Goal: Information Seeking & Learning: Learn about a topic

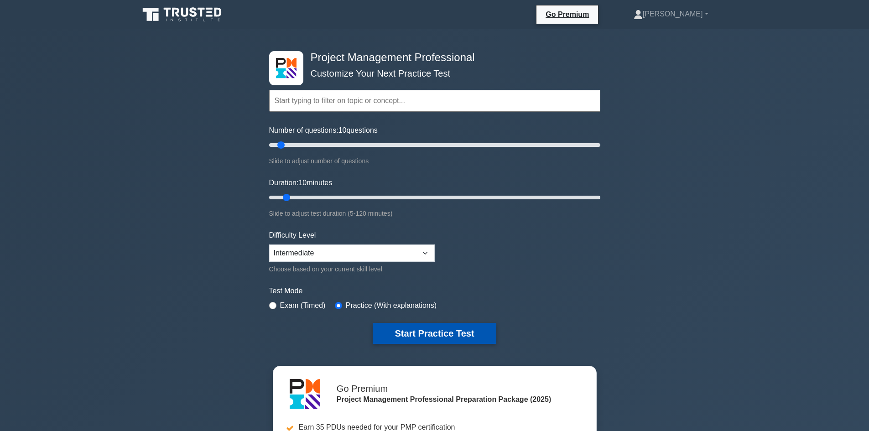
click at [466, 334] on button "Start Practice Test" at bounding box center [434, 333] width 123 height 21
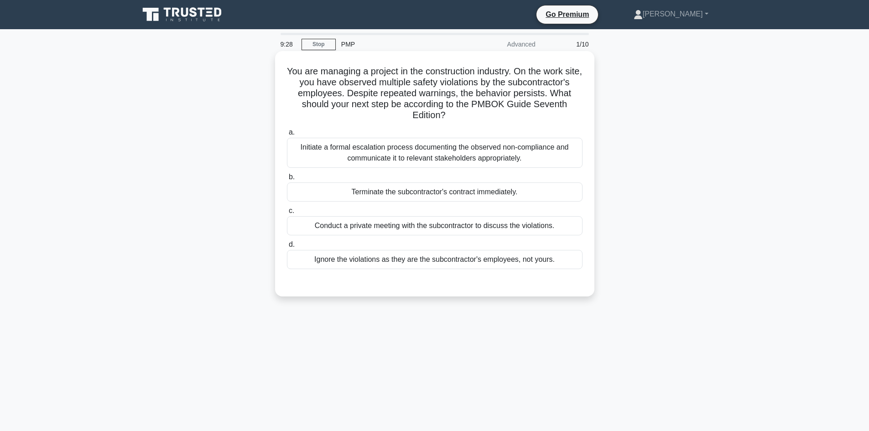
click at [507, 161] on div "Initiate a formal escalation process documenting the observed non-compliance an…" at bounding box center [435, 153] width 296 height 30
click at [287, 136] on input "a. Initiate a formal escalation process documenting the observed non-compliance…" at bounding box center [287, 133] width 0 height 6
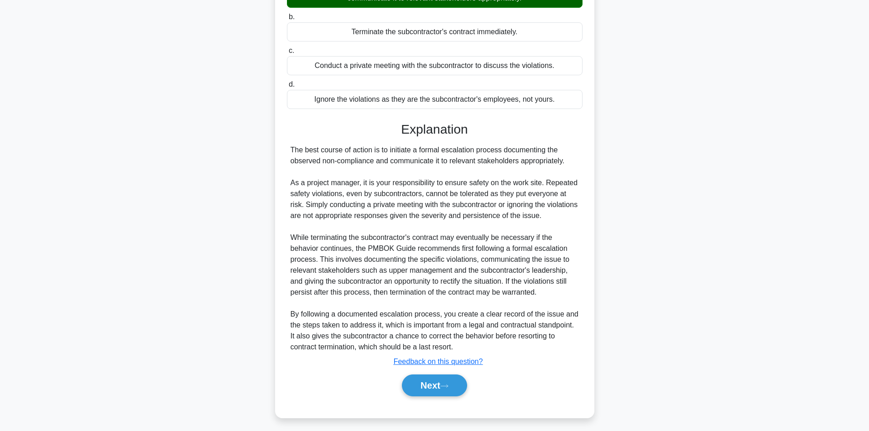
scroll to position [165, 0]
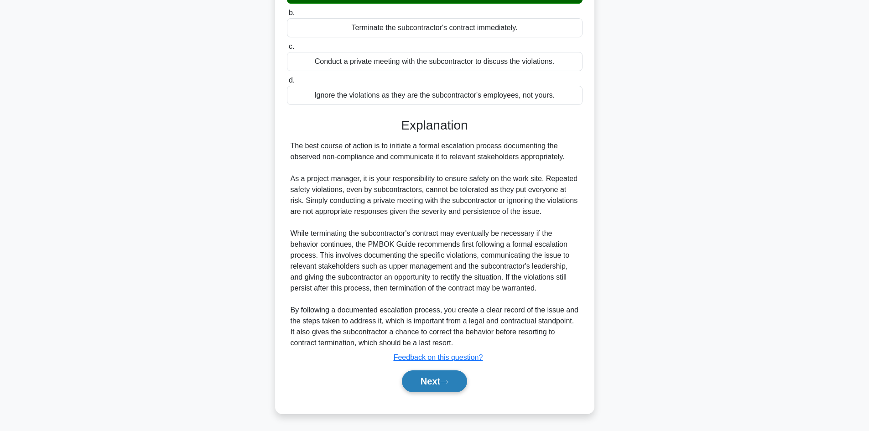
click at [424, 380] on button "Next" at bounding box center [434, 381] width 65 height 22
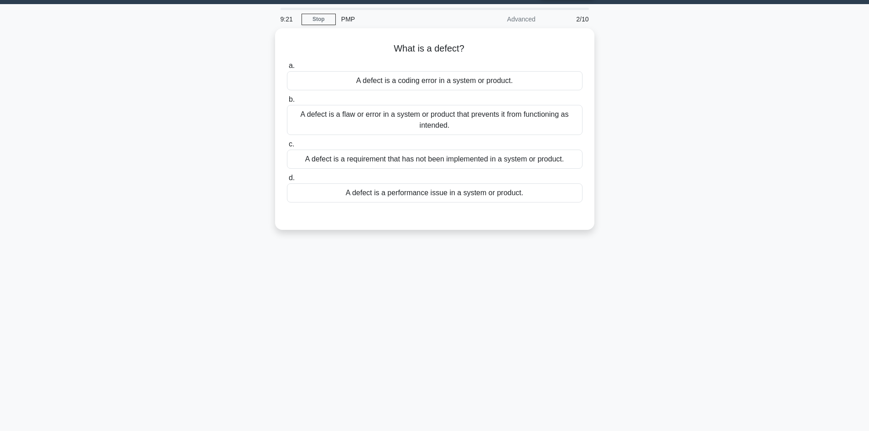
scroll to position [0, 0]
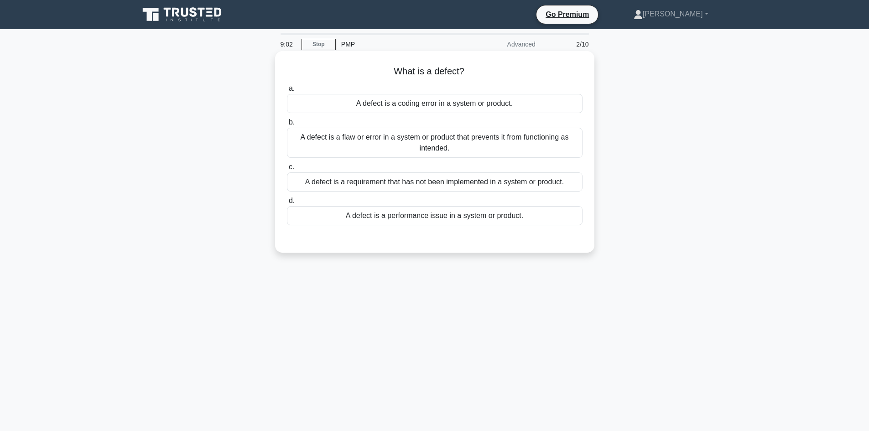
click at [482, 181] on div "A defect is a requirement that has not been implemented in a system or product." at bounding box center [435, 181] width 296 height 19
click at [287, 170] on input "c. A defect is a requirement that has not been implemented in a system or produ…" at bounding box center [287, 167] width 0 height 6
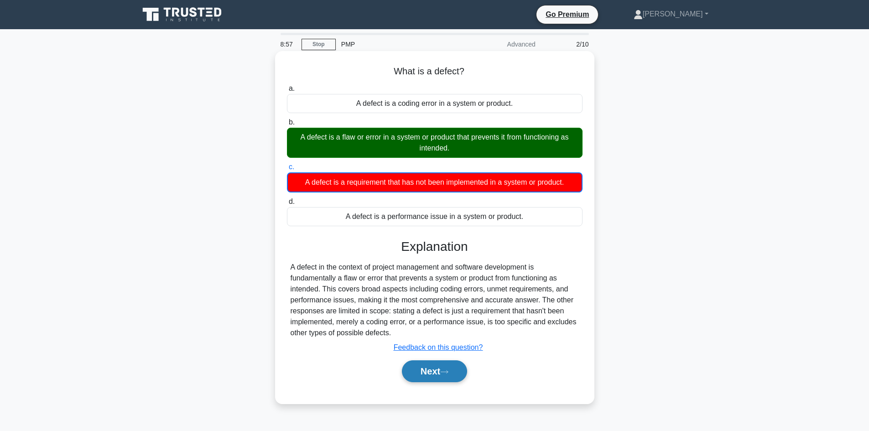
click at [410, 369] on button "Next" at bounding box center [434, 371] width 65 height 22
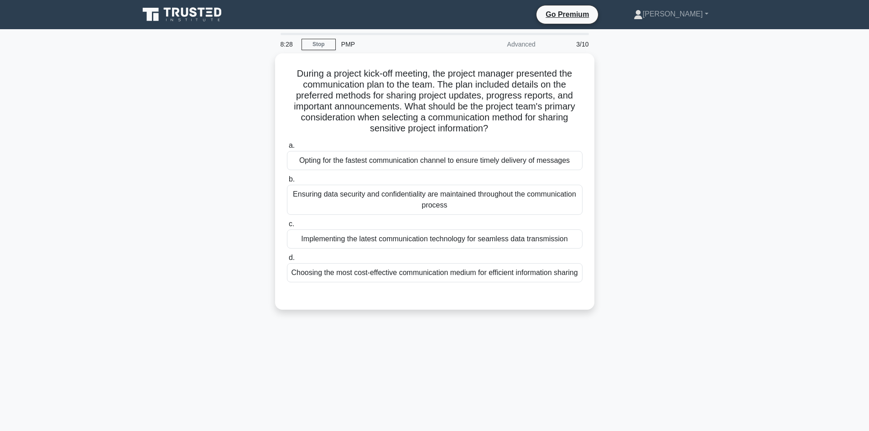
drag, startPoint x: 408, startPoint y: 365, endPoint x: 649, endPoint y: 370, distance: 241.0
click at [649, 370] on div "8:28 Stop PMP Advanced 3/10 During a project kick-off meeting, the project mana…" at bounding box center [435, 261] width 602 height 456
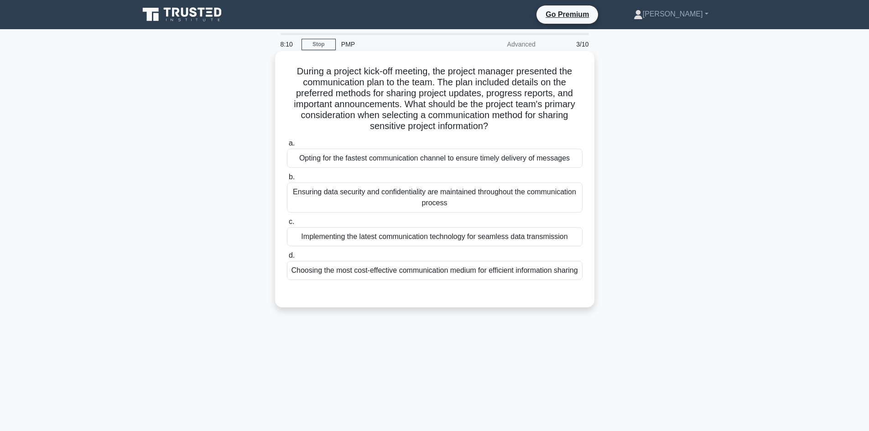
click at [451, 238] on div "Implementing the latest communication technology for seamless data transmission" at bounding box center [435, 236] width 296 height 19
click at [287, 225] on input "c. Implementing the latest communication technology for seamless data transmiss…" at bounding box center [287, 222] width 0 height 6
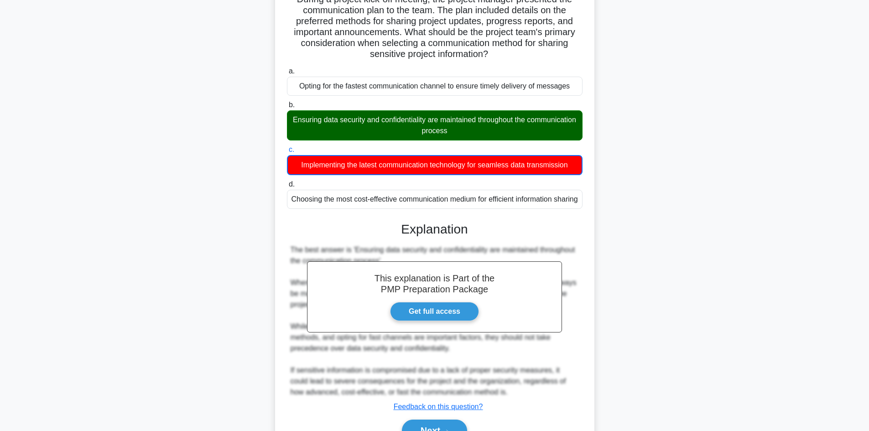
scroll to position [133, 0]
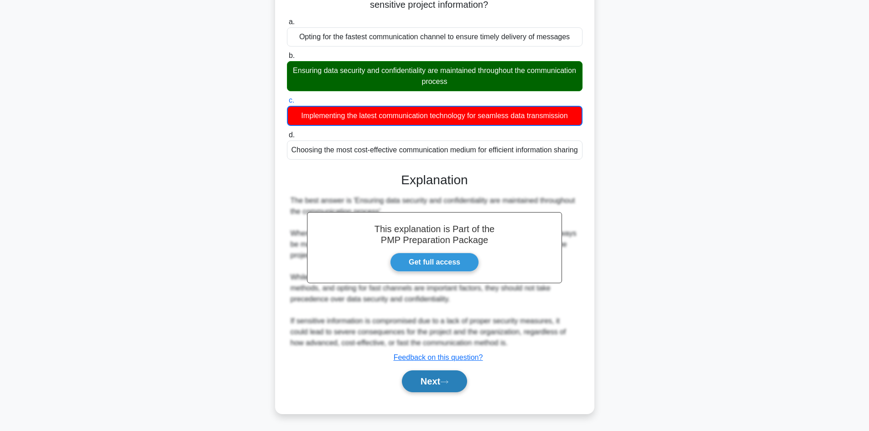
click at [442, 385] on button "Next" at bounding box center [434, 381] width 65 height 22
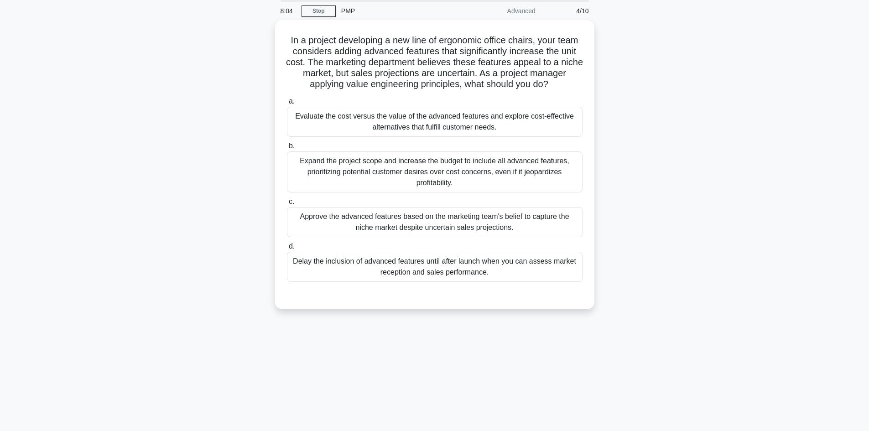
scroll to position [0, 0]
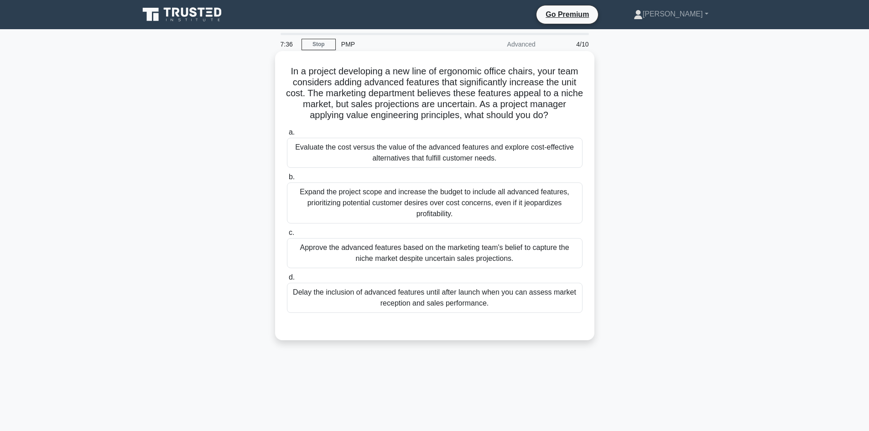
click at [492, 163] on div "Evaluate the cost versus the value of the advanced features and explore cost-ef…" at bounding box center [435, 153] width 296 height 30
click at [287, 136] on input "a. Evaluate the cost versus the value of the advanced features and explore cost…" at bounding box center [287, 133] width 0 height 6
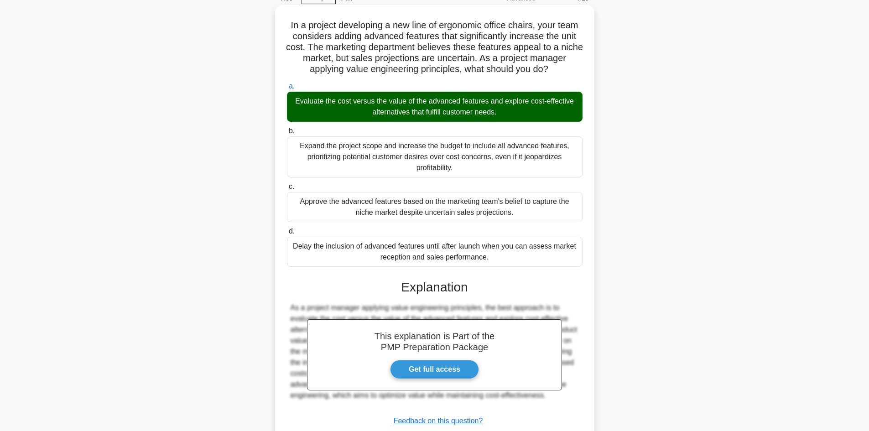
scroll to position [110, 0]
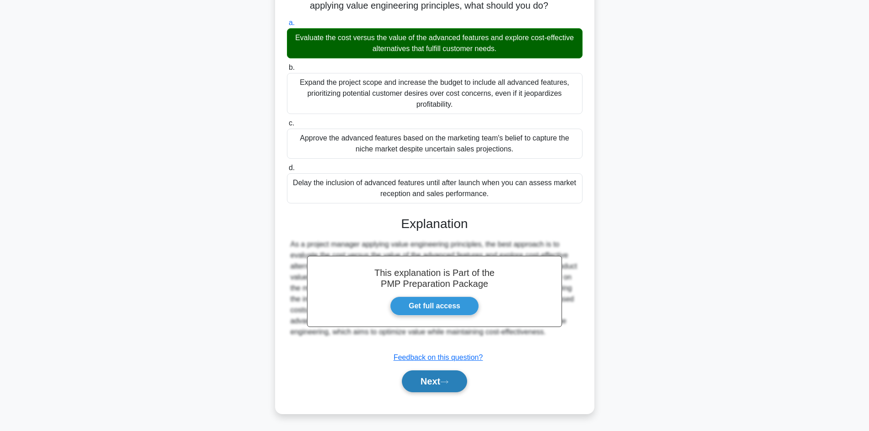
click at [435, 380] on button "Next" at bounding box center [434, 381] width 65 height 22
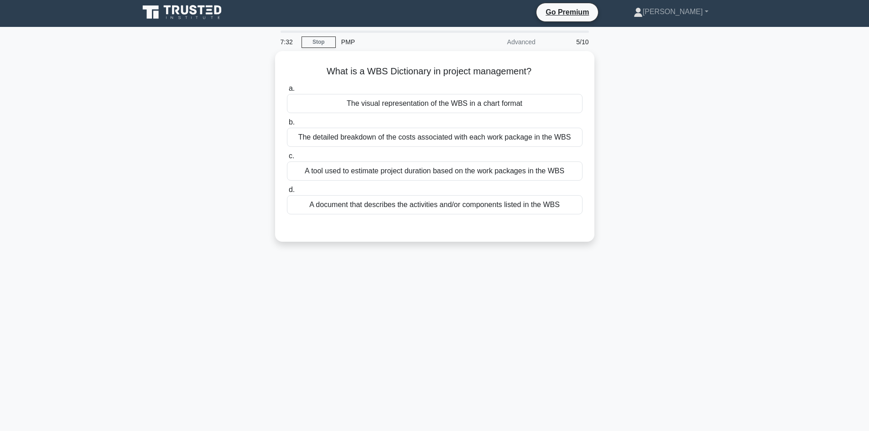
scroll to position [0, 0]
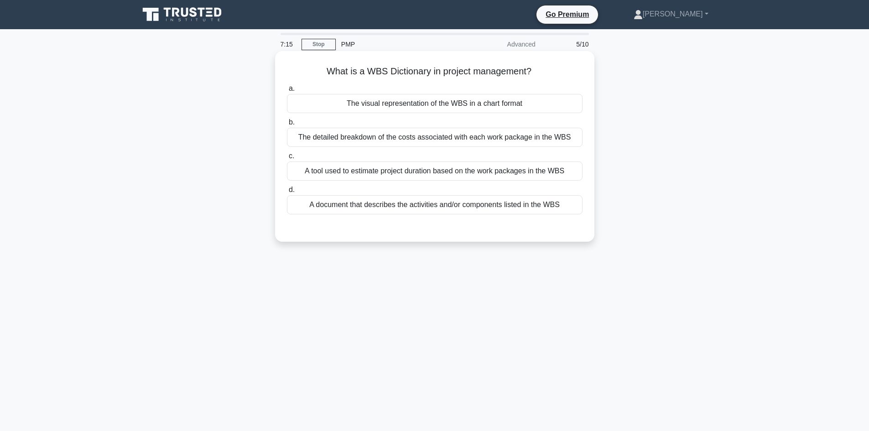
click at [453, 136] on div "The detailed breakdown of the costs associated with each work package in the WBS" at bounding box center [435, 137] width 296 height 19
click at [287, 125] on input "b. The detailed breakdown of the costs associated with each work package in the…" at bounding box center [287, 123] width 0 height 6
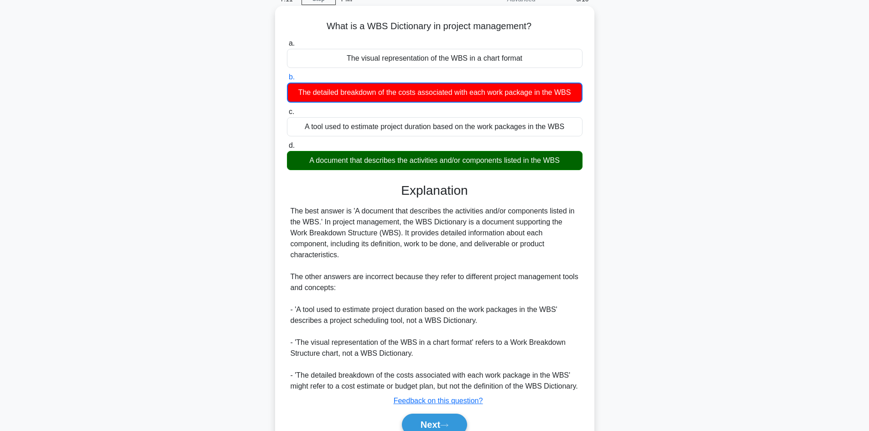
scroll to position [100, 0]
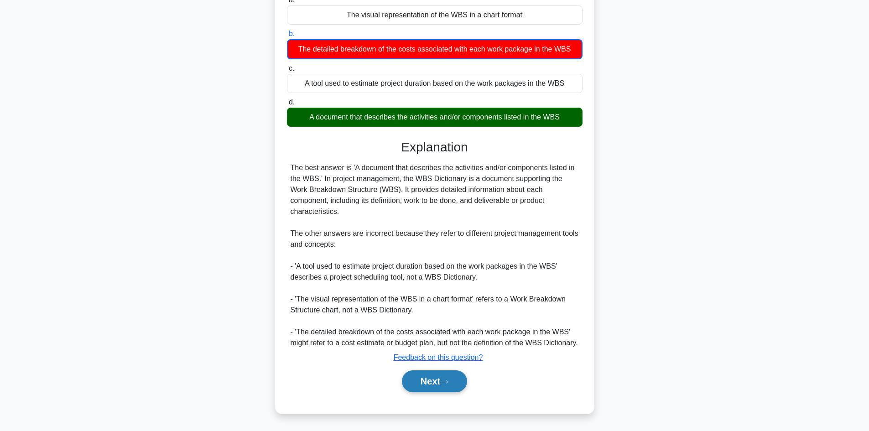
click at [422, 378] on button "Next" at bounding box center [434, 381] width 65 height 22
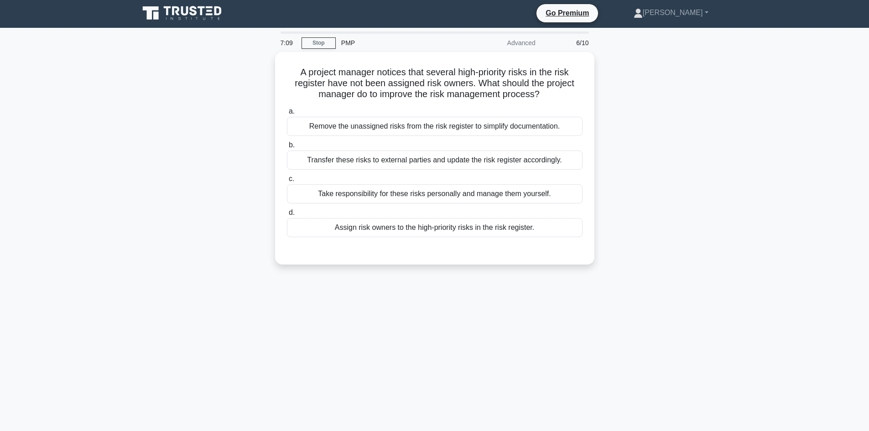
scroll to position [0, 0]
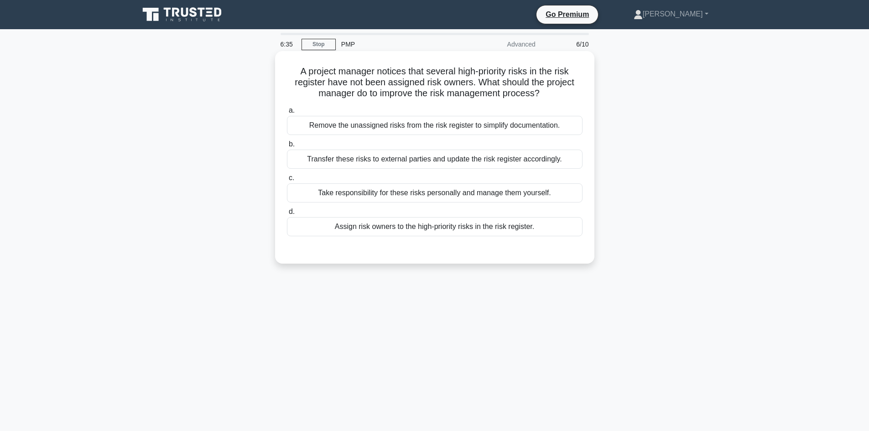
click at [433, 231] on div "Assign risk owners to the high-priority risks in the risk register." at bounding box center [435, 226] width 296 height 19
click at [287, 215] on input "d. Assign risk owners to the high-priority risks in the risk register." at bounding box center [287, 212] width 0 height 6
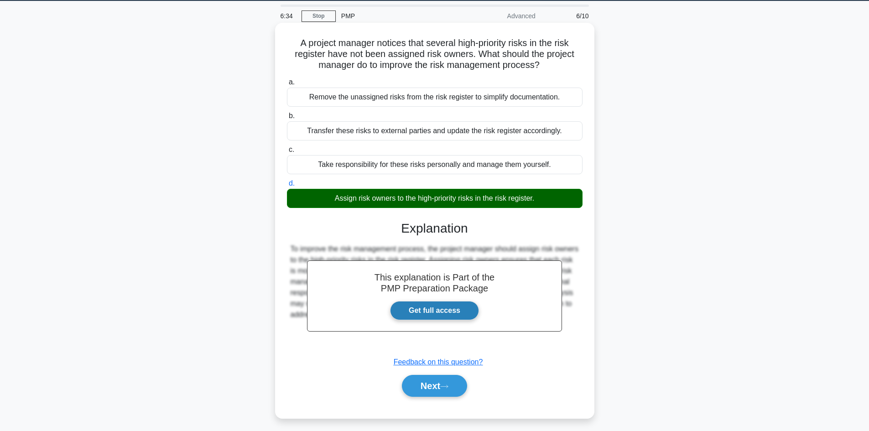
scroll to position [62, 0]
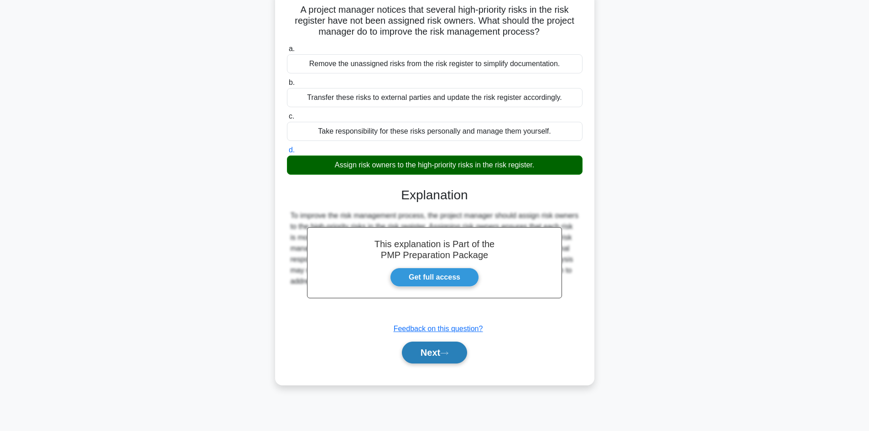
click at [425, 349] on button "Next" at bounding box center [434, 353] width 65 height 22
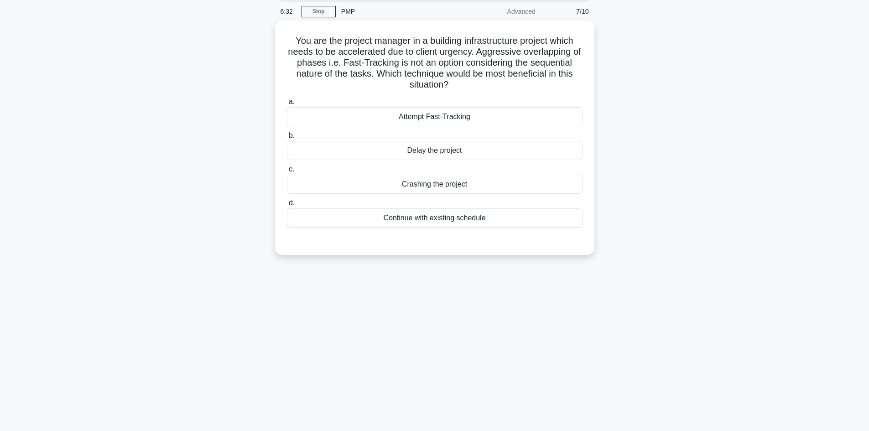
scroll to position [0, 0]
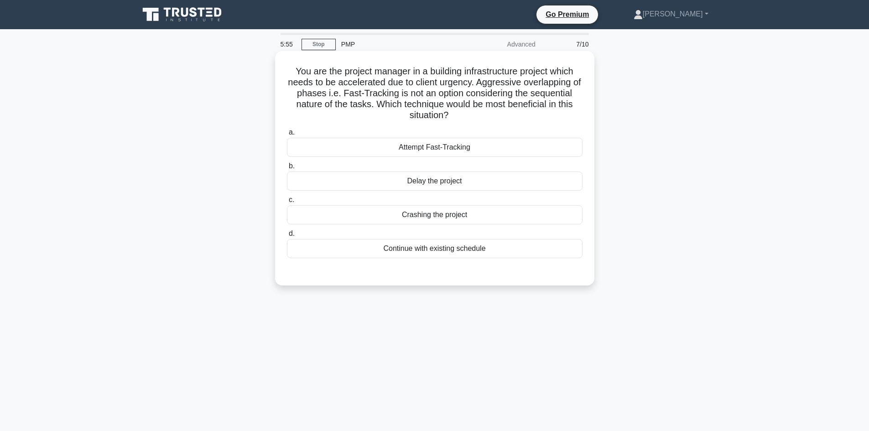
click at [453, 250] on div "Continue with existing schedule" at bounding box center [435, 248] width 296 height 19
click at [287, 237] on input "d. Continue with existing schedule" at bounding box center [287, 234] width 0 height 6
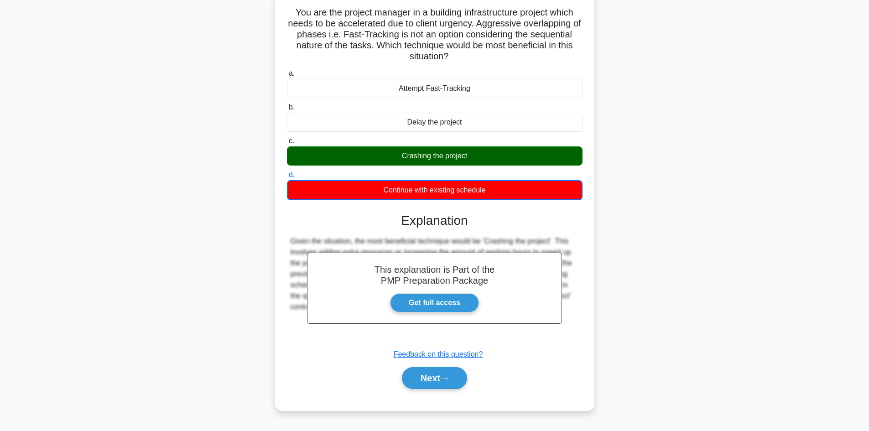
scroll to position [62, 0]
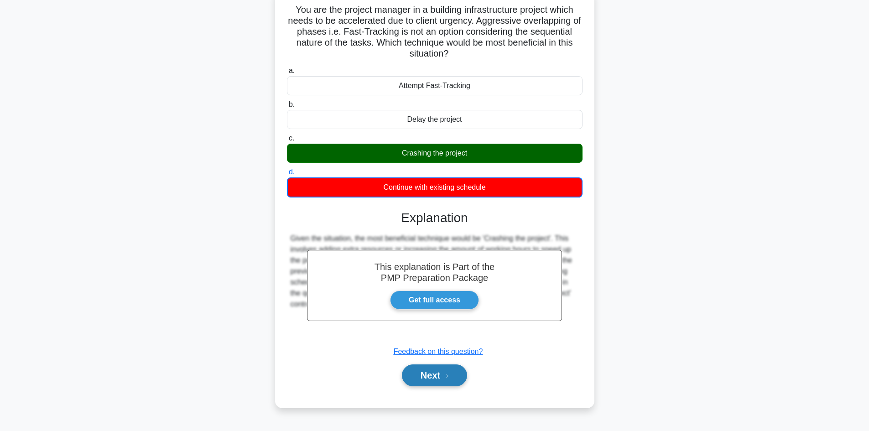
click at [433, 375] on button "Next" at bounding box center [434, 376] width 65 height 22
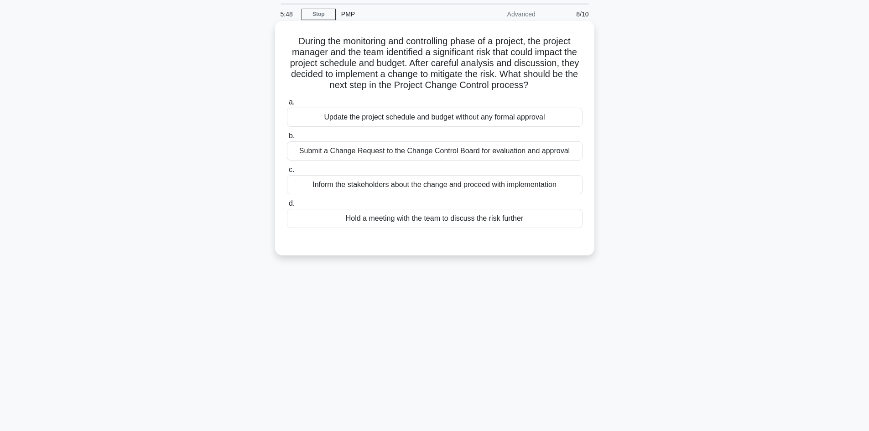
scroll to position [0, 0]
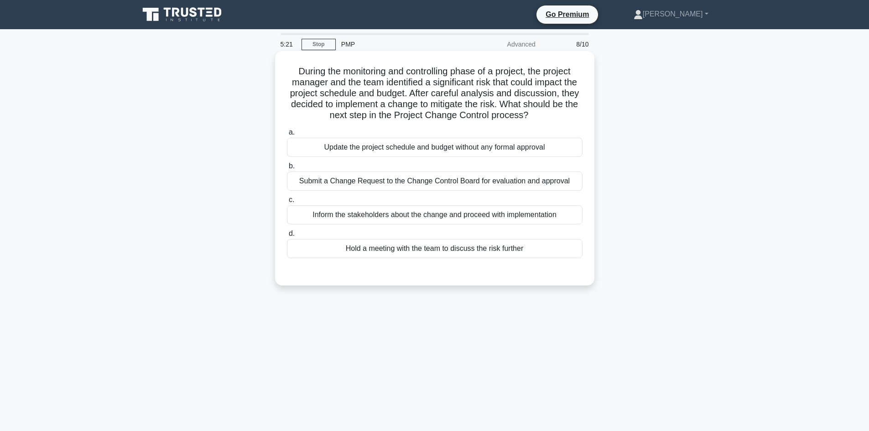
click at [409, 183] on div "Submit a Change Request to the Change Control Board for evaluation and approval" at bounding box center [435, 181] width 296 height 19
click at [287, 169] on input "b. Submit a Change Request to the Change Control Board for evaluation and appro…" at bounding box center [287, 166] width 0 height 6
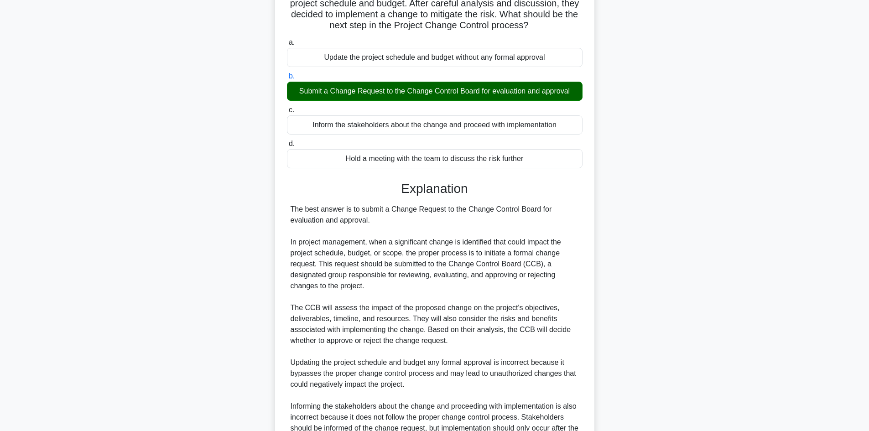
scroll to position [241, 0]
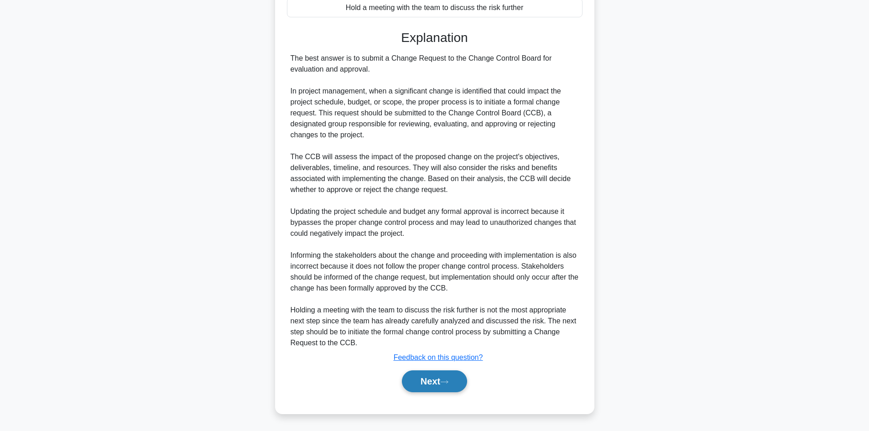
click at [434, 380] on button "Next" at bounding box center [434, 381] width 65 height 22
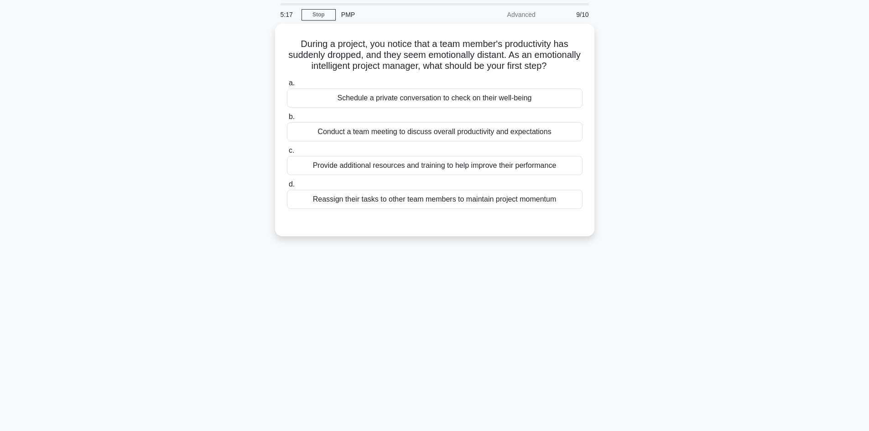
scroll to position [0, 0]
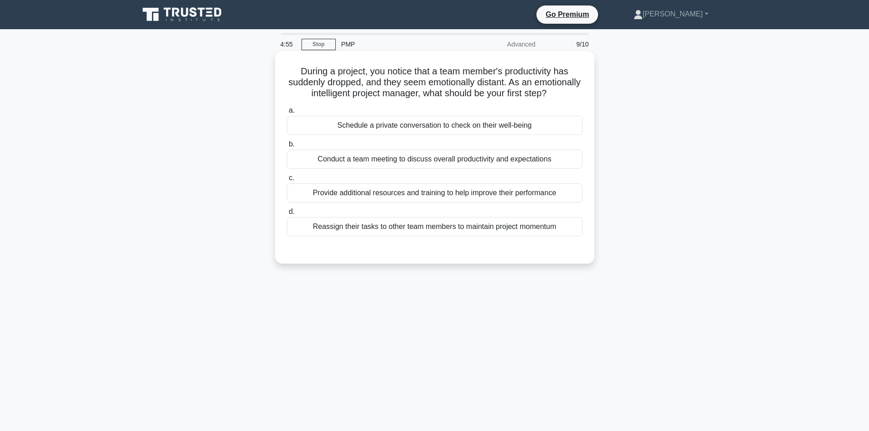
click at [499, 135] on div "Schedule a private conversation to check on their well-being" at bounding box center [435, 125] width 296 height 19
click at [287, 114] on input "a. Schedule a private conversation to check on their well-being" at bounding box center [287, 111] width 0 height 6
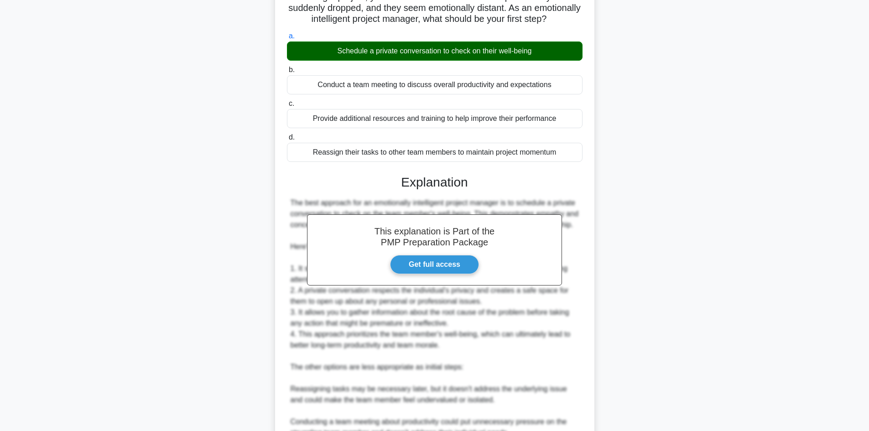
scroll to position [228, 0]
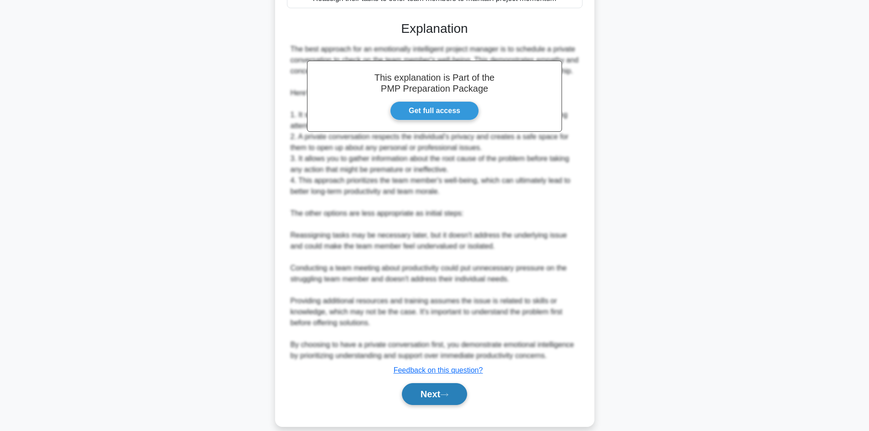
click at [441, 401] on button "Next" at bounding box center [434, 394] width 65 height 22
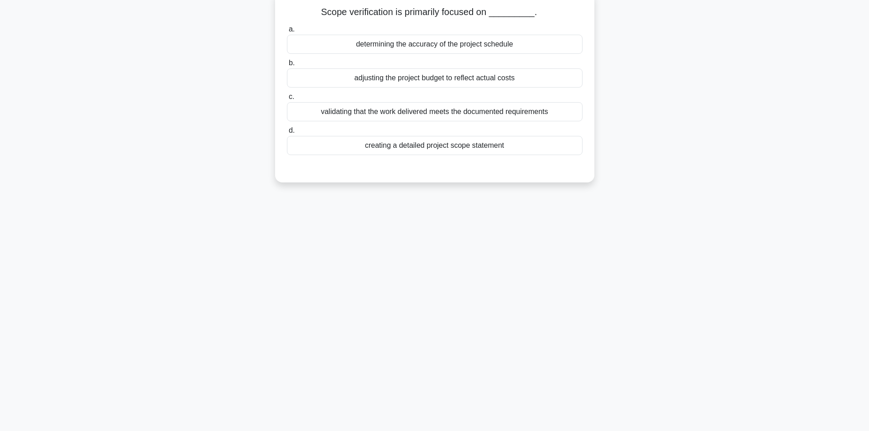
scroll to position [0, 0]
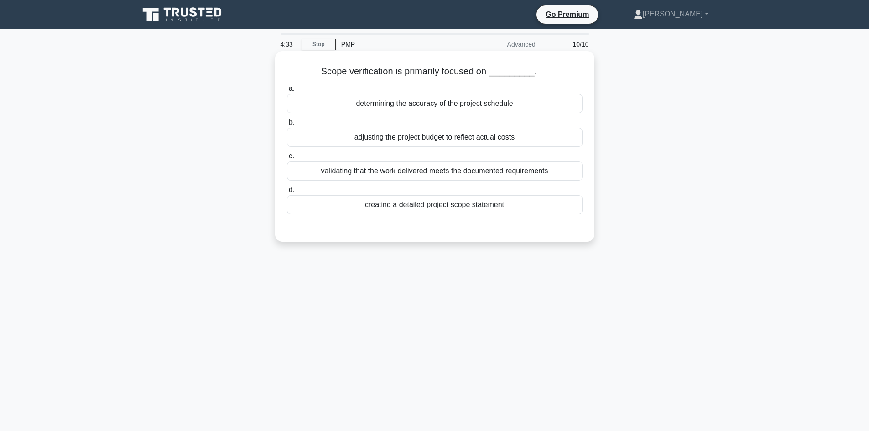
click at [468, 209] on div "creating a detailed project scope statement" at bounding box center [435, 204] width 296 height 19
click at [287, 193] on input "d. creating a detailed project scope statement" at bounding box center [287, 190] width 0 height 6
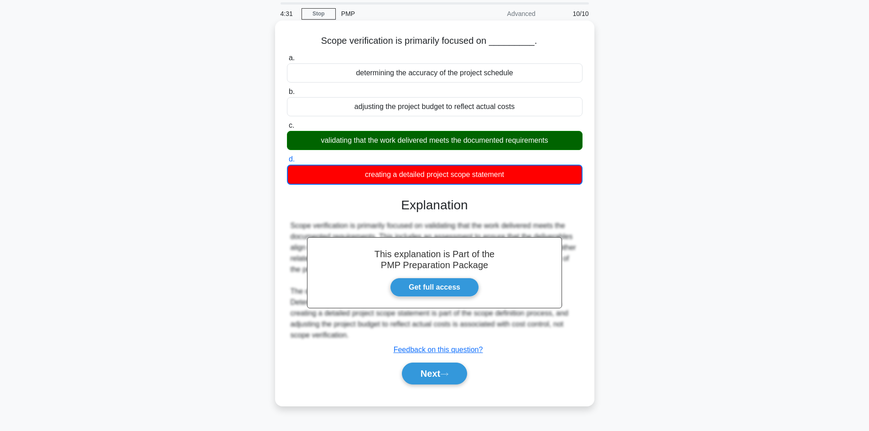
scroll to position [62, 0]
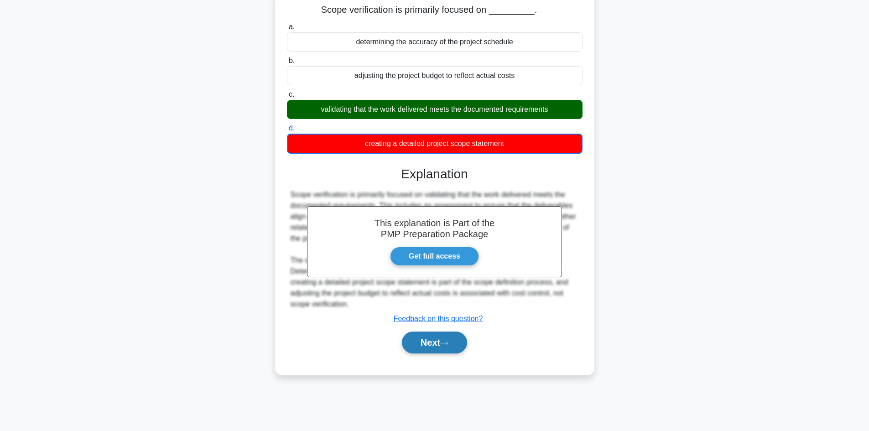
click at [435, 347] on button "Next" at bounding box center [434, 343] width 65 height 22
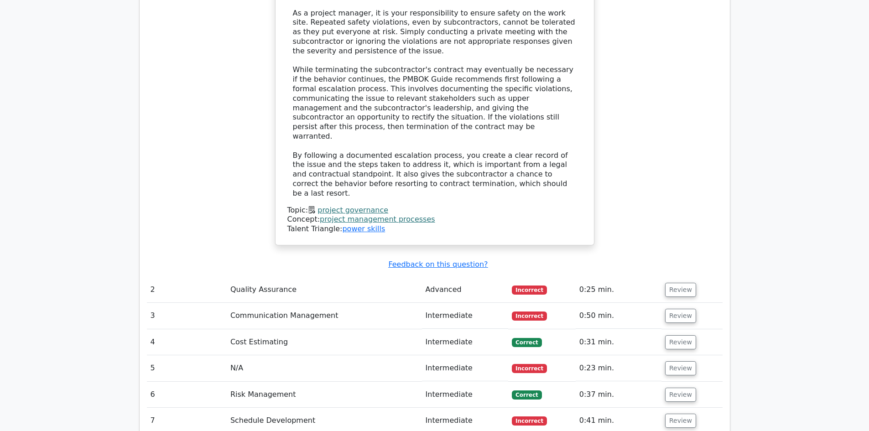
scroll to position [1186, 0]
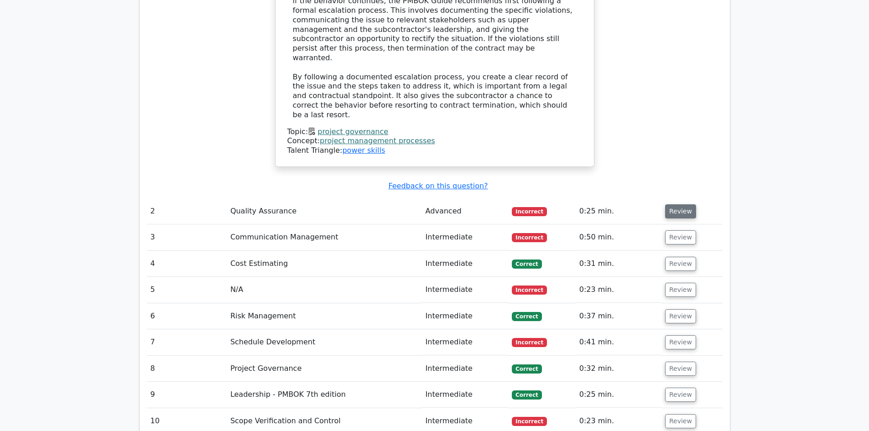
click at [684, 204] on button "Review" at bounding box center [680, 211] width 31 height 14
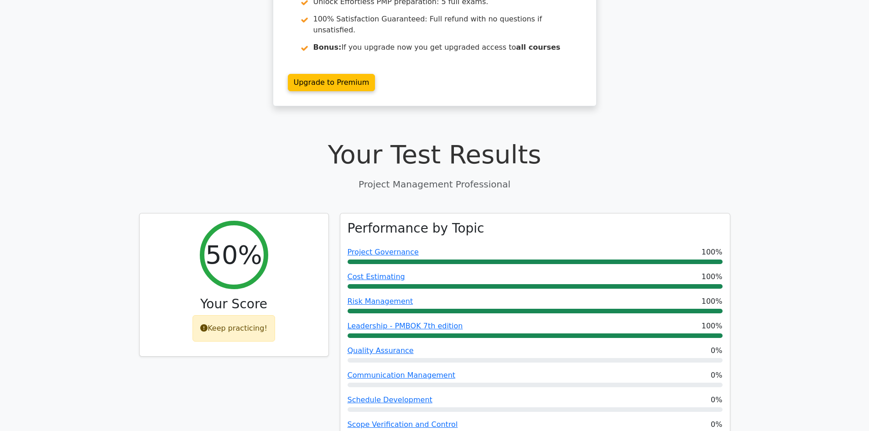
scroll to position [319, 0]
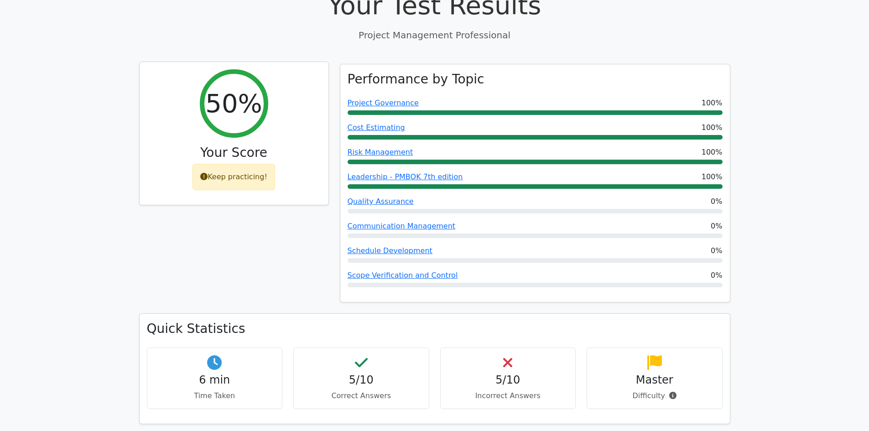
click at [255, 164] on div "Keep practicing!" at bounding box center [234, 177] width 83 height 26
click at [214, 164] on div "Keep practicing!" at bounding box center [234, 177] width 83 height 26
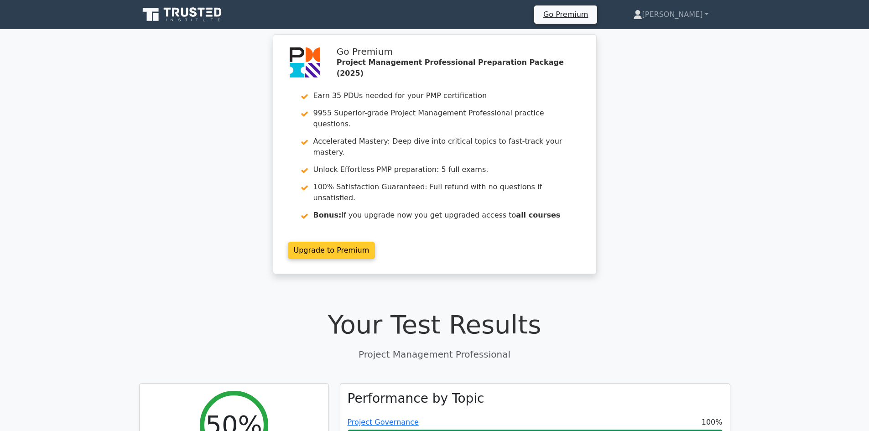
click at [343, 242] on link "Upgrade to Premium" at bounding box center [332, 250] width 88 height 17
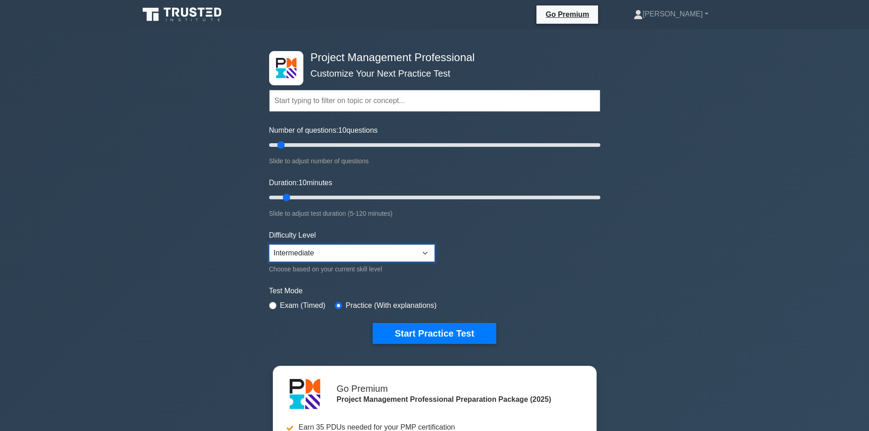
click at [403, 255] on select "Beginner Intermediate Expert" at bounding box center [352, 253] width 166 height 17
click at [269, 245] on select "Beginner Intermediate Expert" at bounding box center [352, 253] width 166 height 17
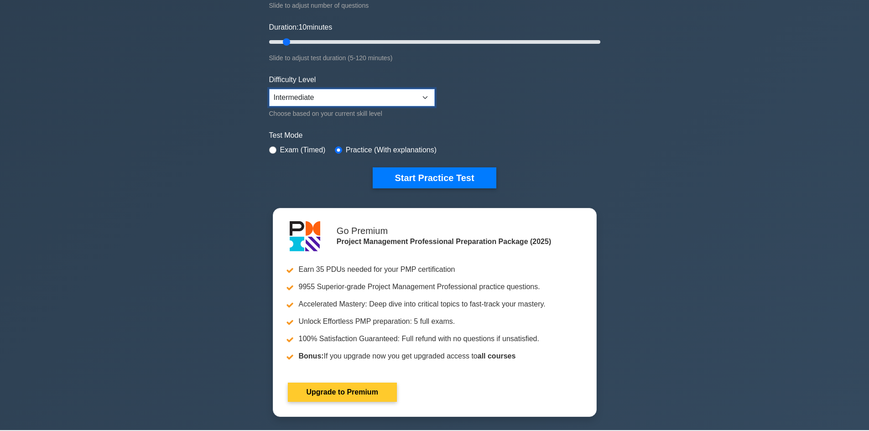
scroll to position [182, 0]
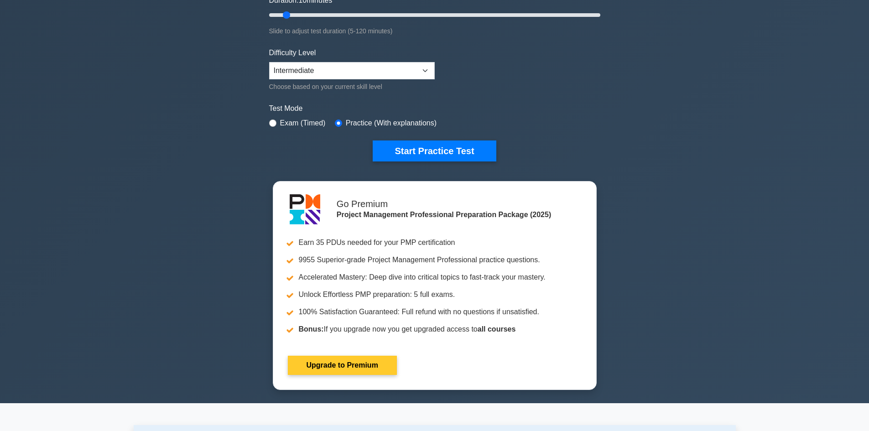
click at [344, 369] on link "Upgrade to Premium" at bounding box center [342, 365] width 109 height 19
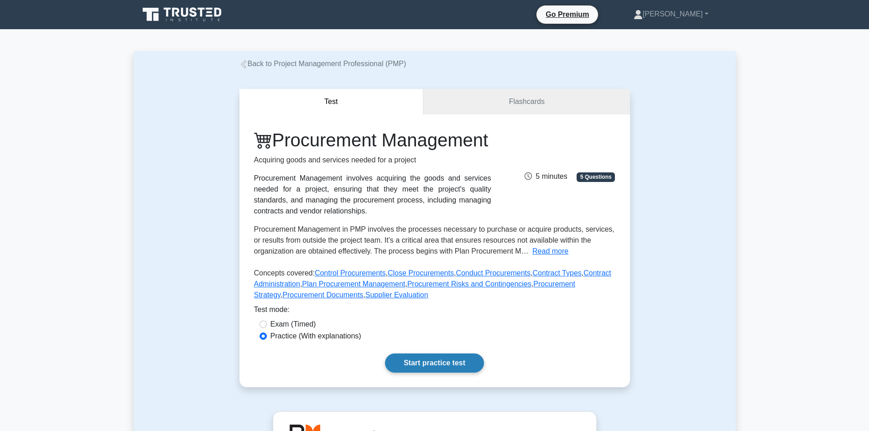
click at [407, 373] on link "Start practice test" at bounding box center [434, 363] width 99 height 19
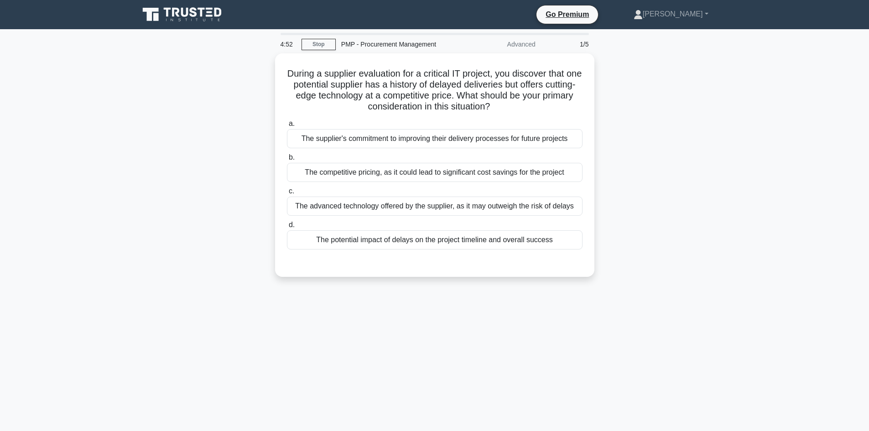
drag, startPoint x: 403, startPoint y: 378, endPoint x: 709, endPoint y: 291, distance: 317.7
click at [709, 291] on div "4:52 Stop PMP - Procurement Management Advanced 1/5 During a supplier evaluatio…" at bounding box center [435, 261] width 602 height 456
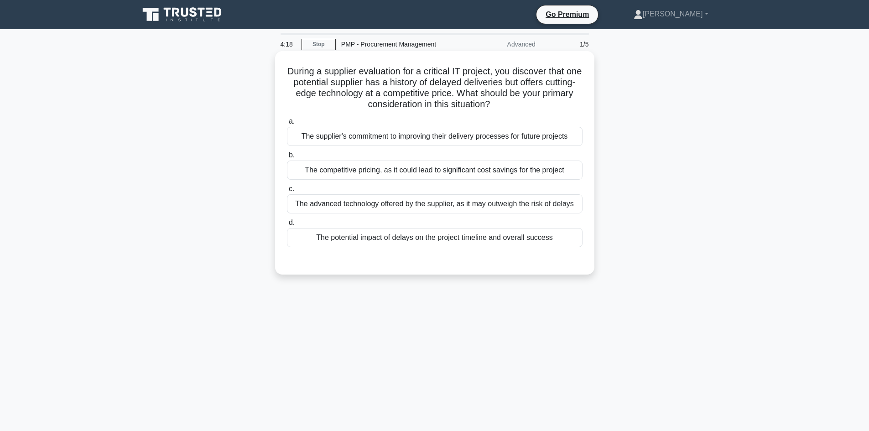
click at [448, 236] on div "The potential impact of delays on the project timeline and overall success" at bounding box center [435, 237] width 296 height 19
click at [287, 226] on input "d. The potential impact of delays on the project timeline and overall success" at bounding box center [287, 223] width 0 height 6
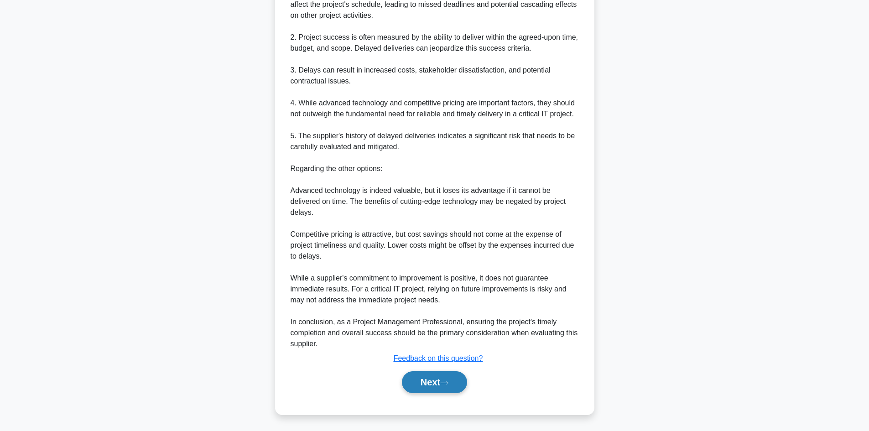
scroll to position [329, 0]
click at [433, 382] on button "Next" at bounding box center [434, 381] width 65 height 22
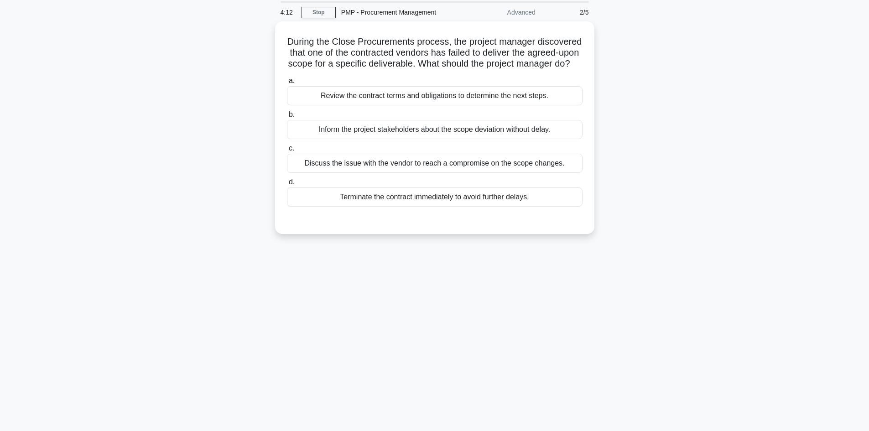
scroll to position [16, 0]
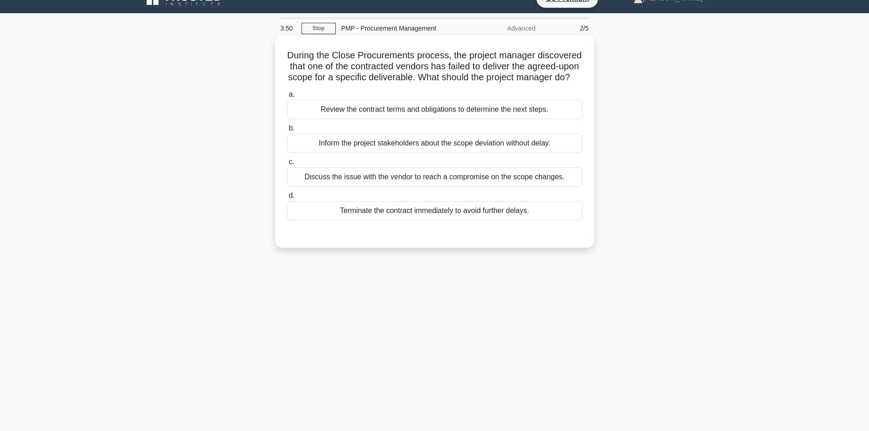
click at [405, 119] on div "Review the contract terms and obligations to determine the next steps." at bounding box center [435, 109] width 296 height 19
click at [287, 98] on input "a. Review the contract terms and obligations to determine the next steps." at bounding box center [287, 95] width 0 height 6
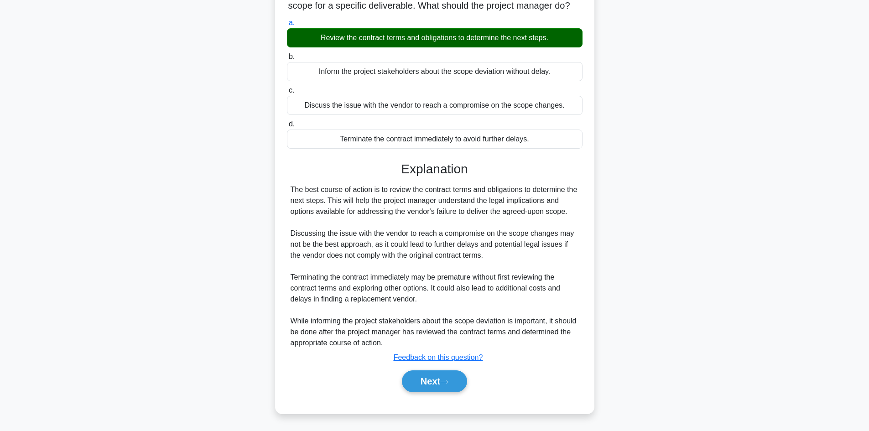
scroll to position [99, 0]
click at [430, 382] on button "Next" at bounding box center [434, 381] width 65 height 22
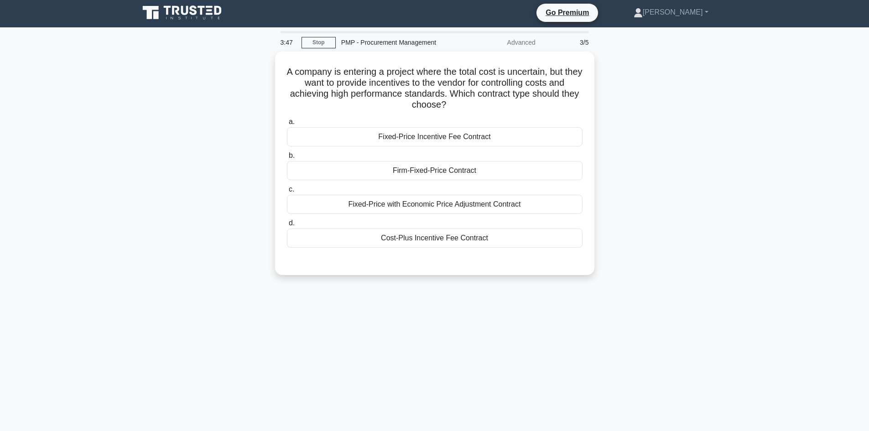
scroll to position [0, 0]
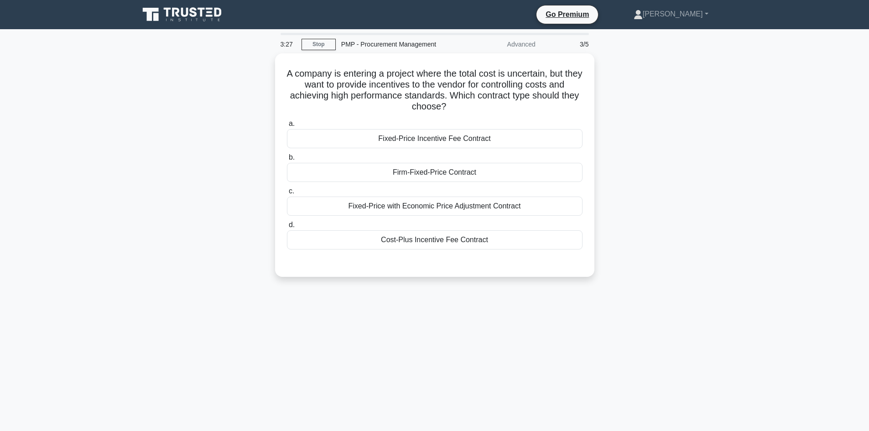
drag, startPoint x: 652, startPoint y: 269, endPoint x: 634, endPoint y: 294, distance: 31.1
click at [634, 294] on div "3:27 Stop PMP - Procurement Management Advanced 3/5 A company is entering a pro…" at bounding box center [435, 261] width 602 height 456
click at [467, 141] on div "Fixed-Price Incentive Fee Contract" at bounding box center [435, 136] width 296 height 19
click at [287, 125] on input "a. Fixed-Price Incentive Fee Contract" at bounding box center [287, 122] width 0 height 6
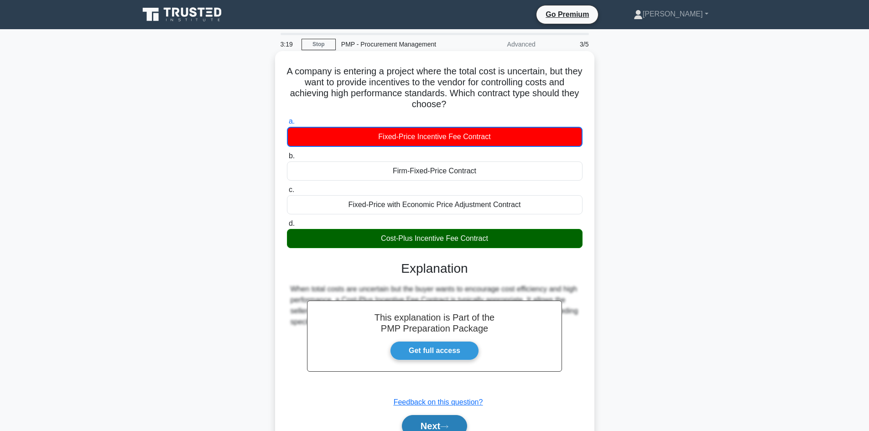
click at [436, 428] on button "Next" at bounding box center [434, 426] width 65 height 22
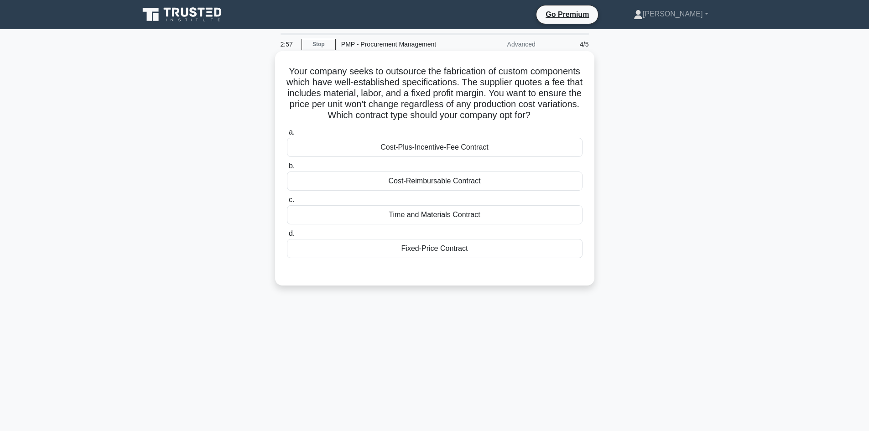
click at [442, 258] on div "Fixed-Price Contract" at bounding box center [435, 248] width 296 height 19
click at [287, 237] on input "d. Fixed-Price Contract" at bounding box center [287, 234] width 0 height 6
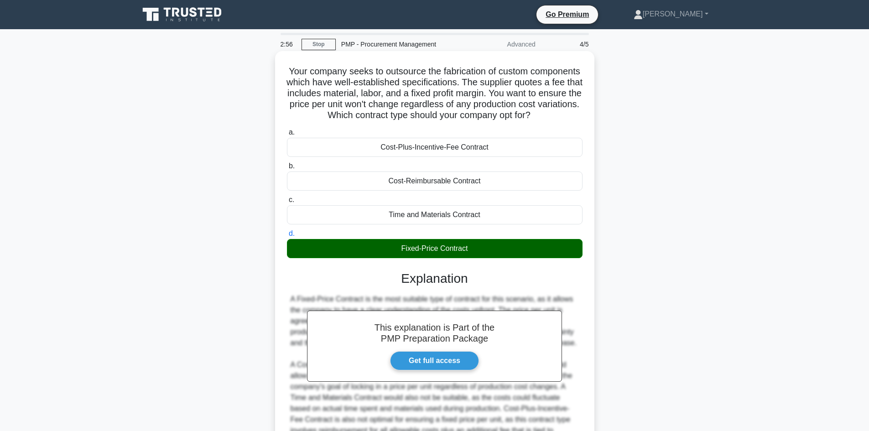
scroll to position [110, 0]
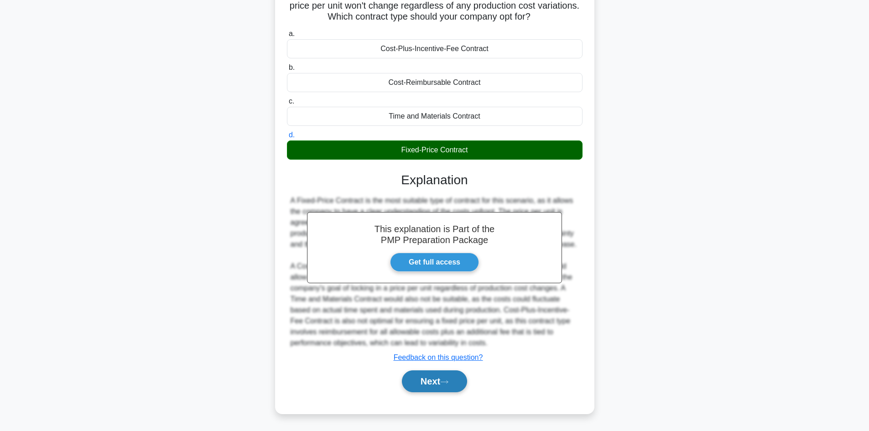
click at [428, 378] on button "Next" at bounding box center [434, 381] width 65 height 22
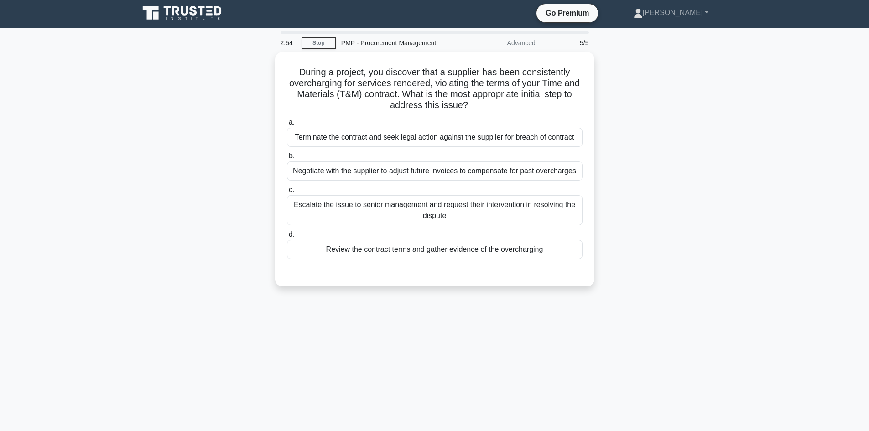
scroll to position [0, 0]
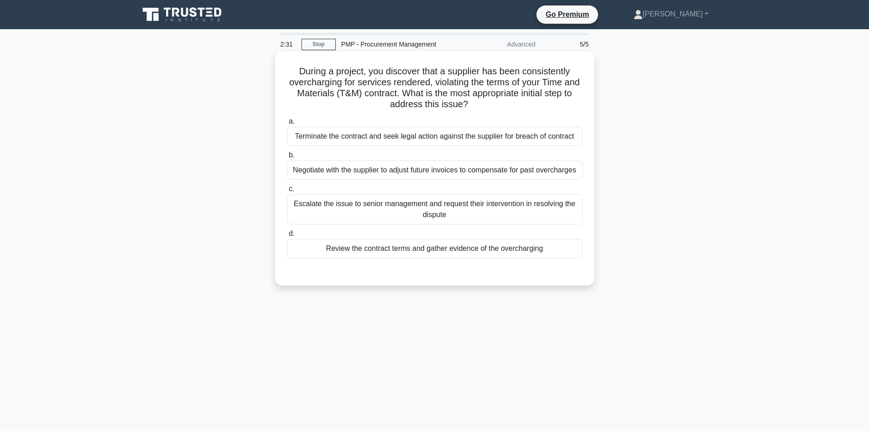
click at [448, 255] on div "Review the contract terms and gather evidence of the overcharging" at bounding box center [435, 248] width 296 height 19
click at [287, 237] on input "d. Review the contract terms and gather evidence of the overcharging" at bounding box center [287, 234] width 0 height 6
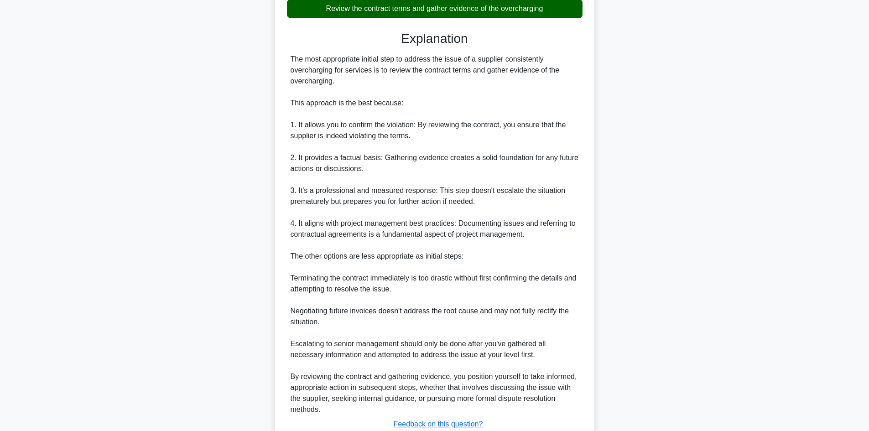
scroll to position [307, 0]
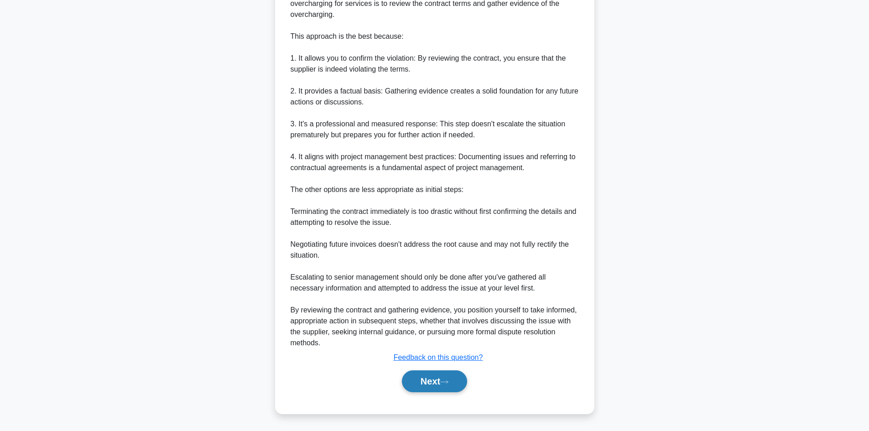
click at [436, 382] on button "Next" at bounding box center [434, 381] width 65 height 22
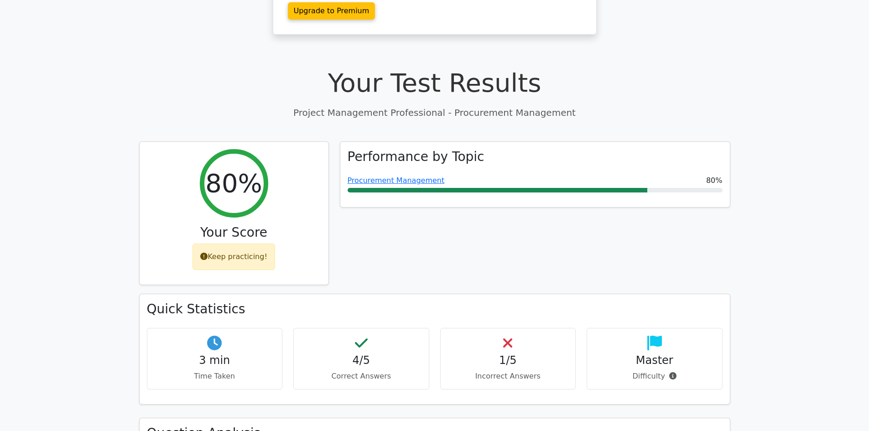
scroll to position [228, 0]
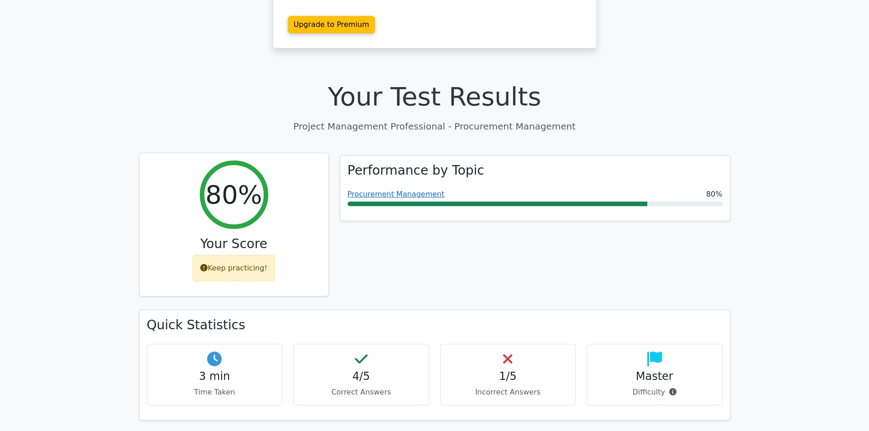
click at [240, 255] on div "Keep practicing!" at bounding box center [234, 268] width 83 height 26
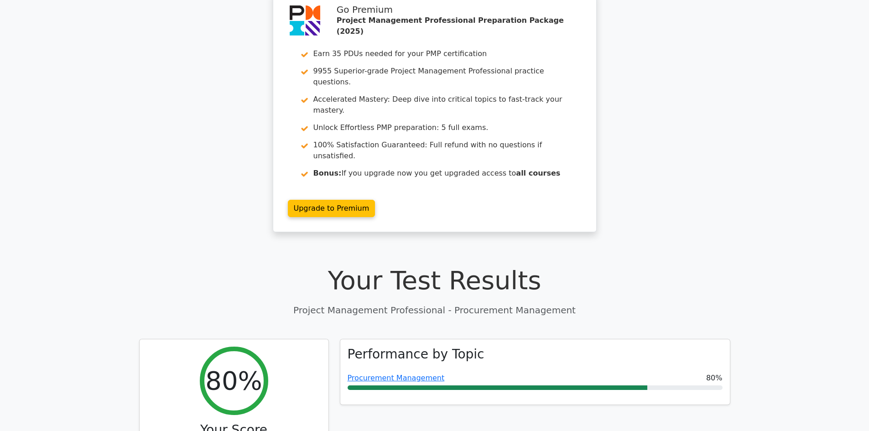
scroll to position [46, 0]
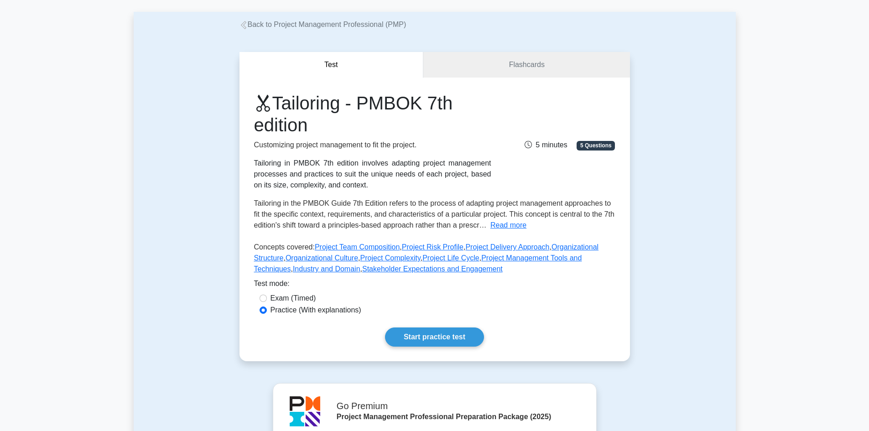
scroll to position [91, 0]
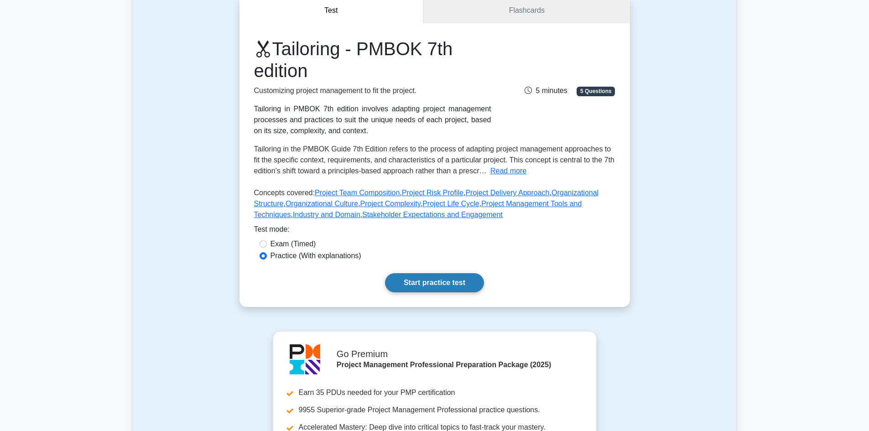
click at [466, 286] on link "Start practice test" at bounding box center [434, 282] width 99 height 19
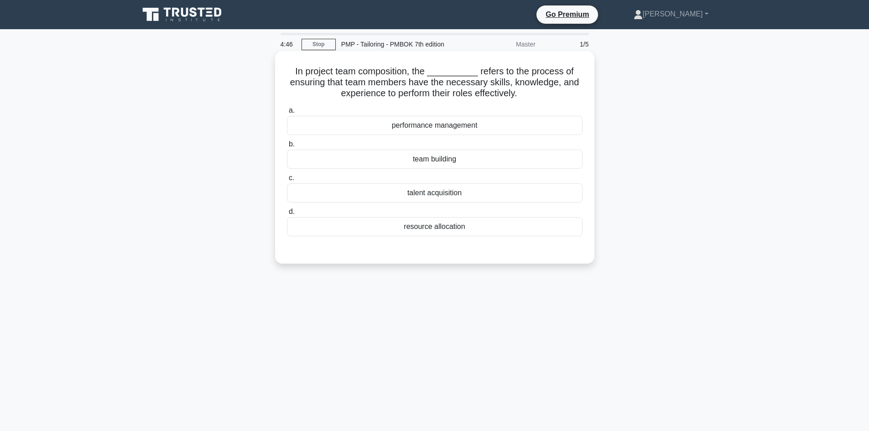
click at [454, 125] on div "performance management" at bounding box center [435, 125] width 296 height 19
click at [287, 114] on input "a. performance management" at bounding box center [287, 111] width 0 height 6
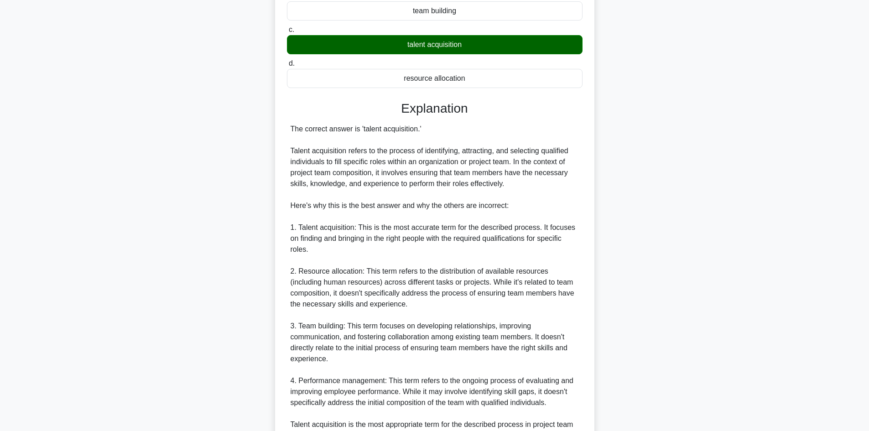
scroll to position [253, 0]
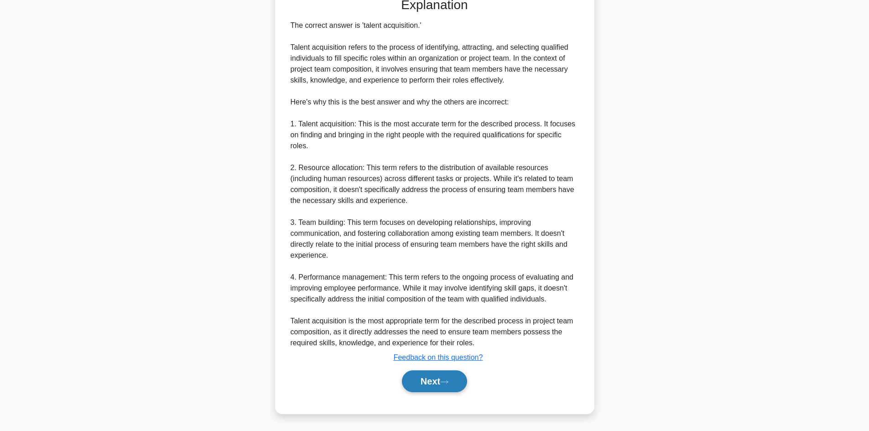
click at [427, 381] on button "Next" at bounding box center [434, 381] width 65 height 22
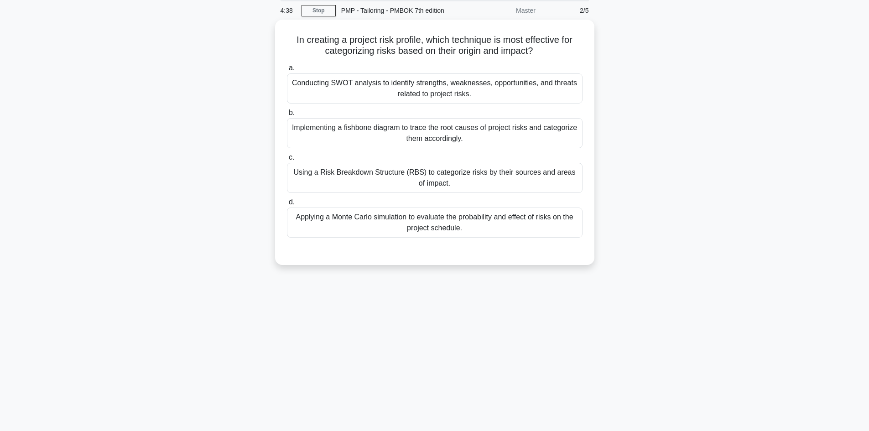
scroll to position [0, 0]
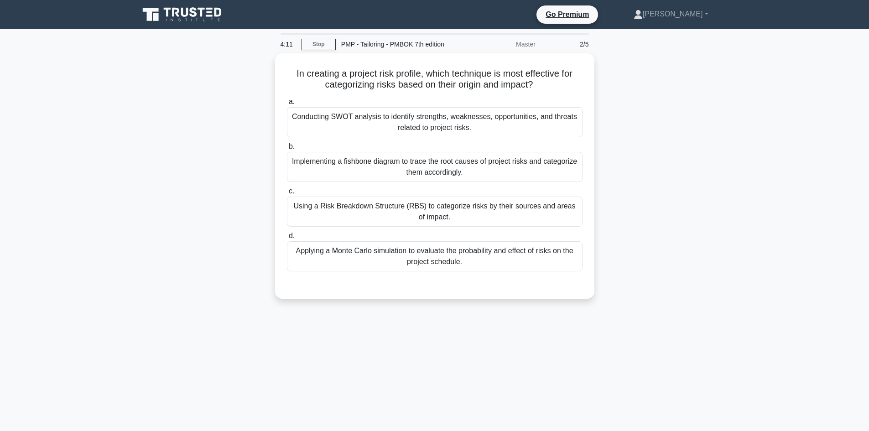
drag, startPoint x: 429, startPoint y: 362, endPoint x: 404, endPoint y: 364, distance: 25.2
click at [404, 364] on div "4:11 Stop PMP - Tailoring - PMBOK 7th edition Master 2/5 In creating a project …" at bounding box center [435, 261] width 602 height 456
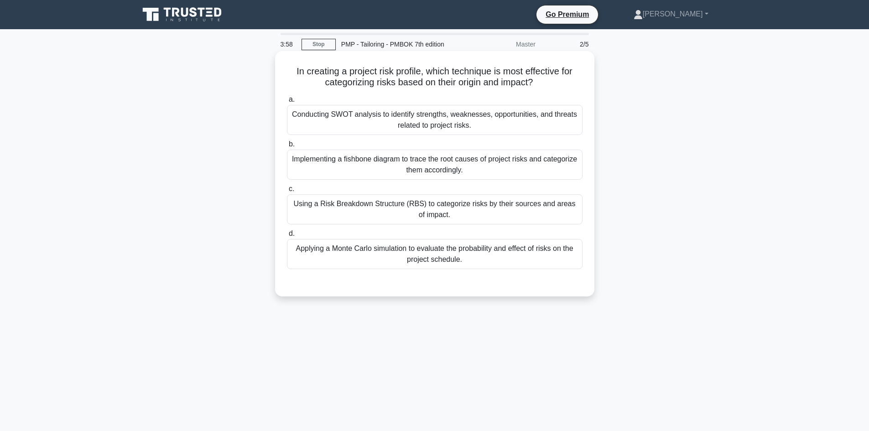
click at [503, 167] on div "Implementing a fishbone diagram to trace the root causes of project risks and c…" at bounding box center [435, 165] width 296 height 30
click at [287, 147] on input "b. Implementing a fishbone diagram to trace the root causes of project risks an…" at bounding box center [287, 144] width 0 height 6
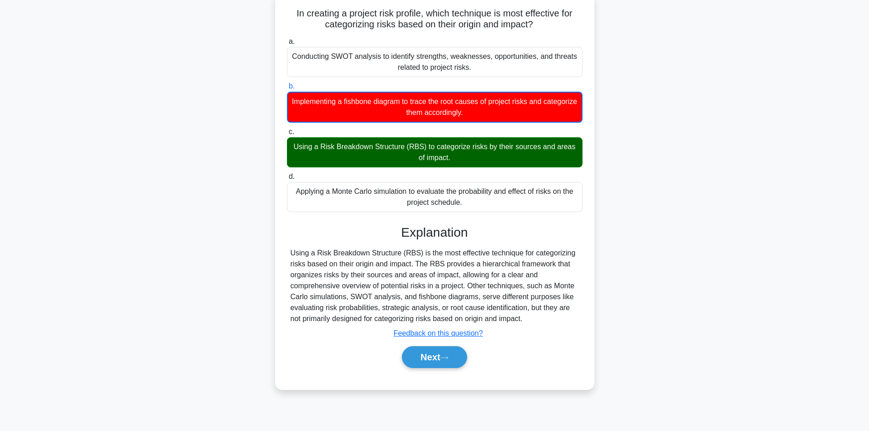
scroll to position [62, 0]
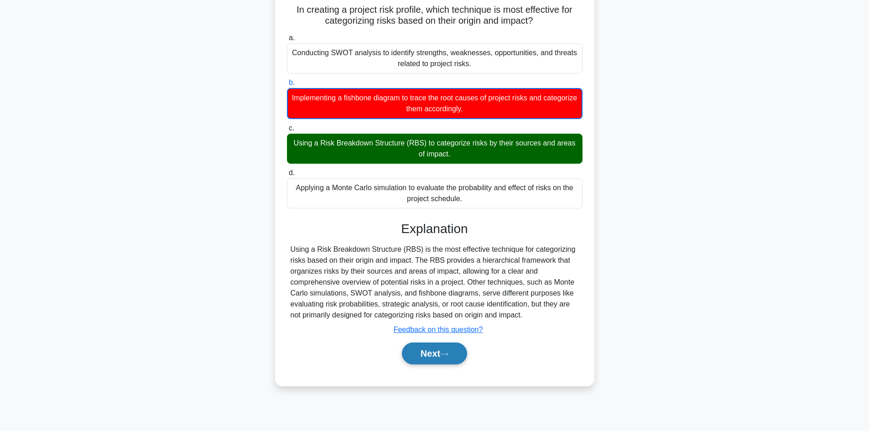
click at [429, 359] on button "Next" at bounding box center [434, 354] width 65 height 22
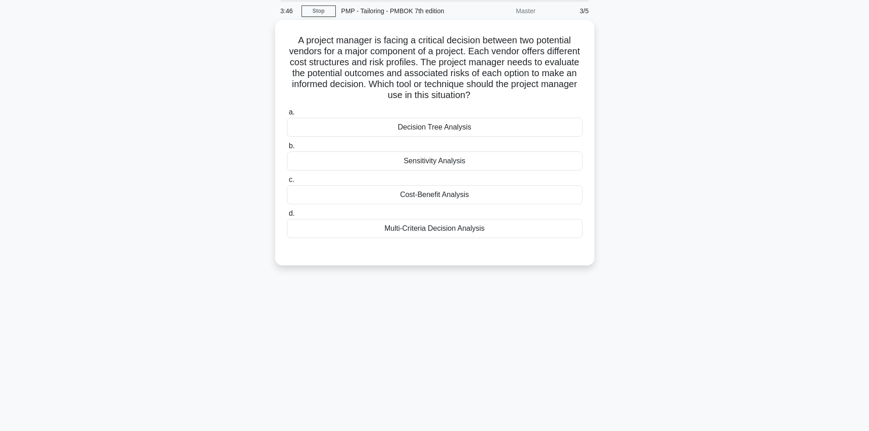
scroll to position [0, 0]
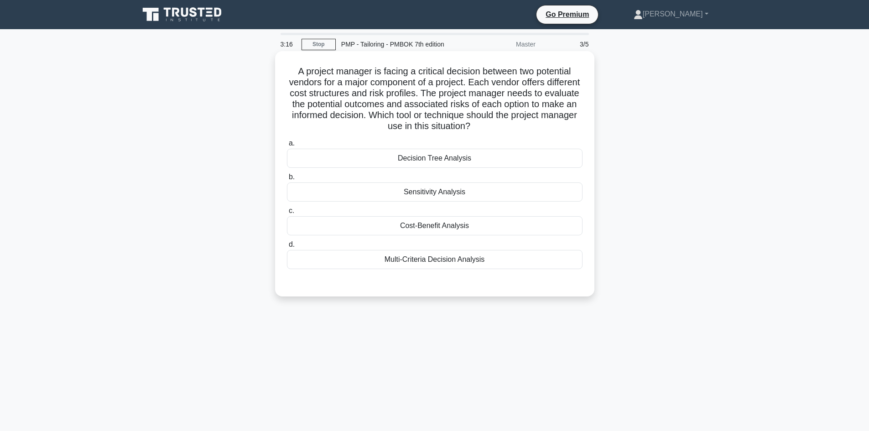
click at [436, 264] on div "Multi-Criteria Decision Analysis" at bounding box center [435, 259] width 296 height 19
click at [287, 248] on input "d. Multi-Criteria Decision Analysis" at bounding box center [287, 245] width 0 height 6
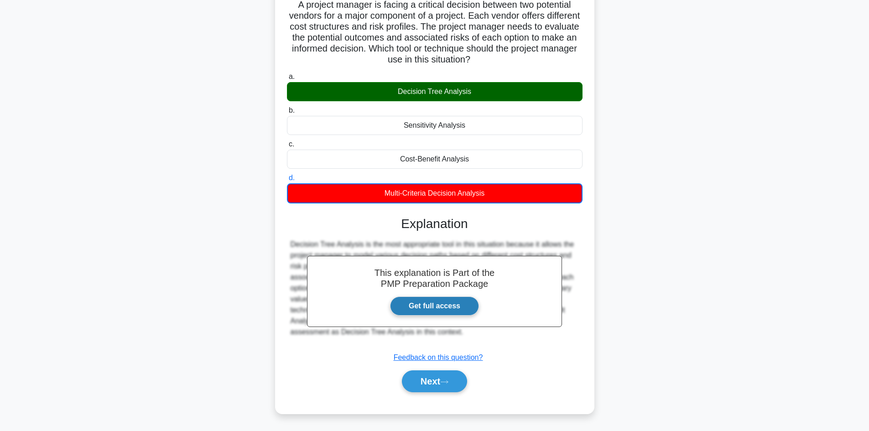
scroll to position [67, 0]
click at [465, 308] on link "Get full access" at bounding box center [434, 306] width 89 height 19
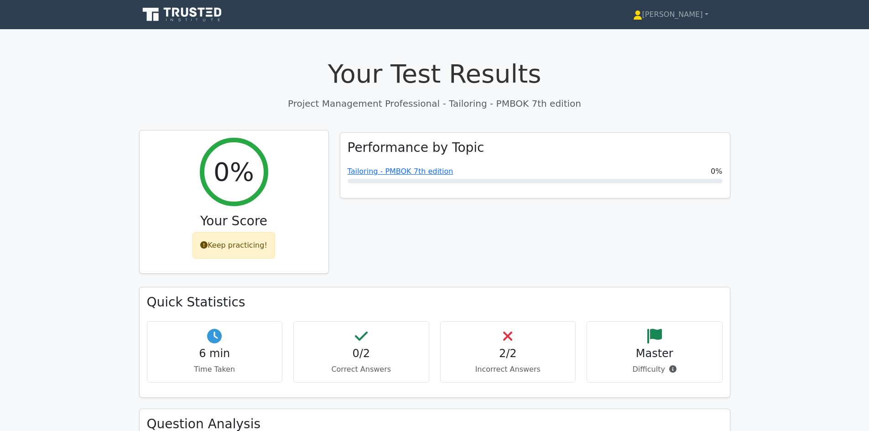
click at [219, 250] on div "Keep practicing!" at bounding box center [234, 245] width 83 height 26
drag, startPoint x: 677, startPoint y: 10, endPoint x: 679, endPoint y: 16, distance: 6.2
click at [677, 10] on link "[PERSON_NAME]" at bounding box center [670, 14] width 119 height 18
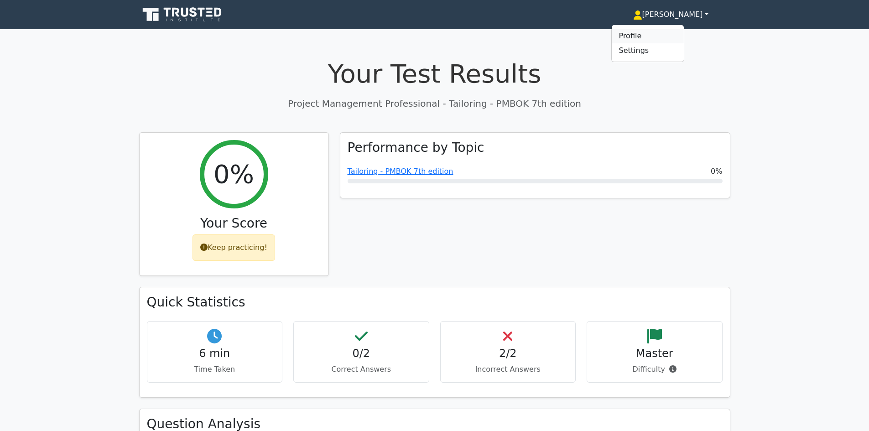
click at [659, 38] on link "Profile" at bounding box center [648, 36] width 72 height 15
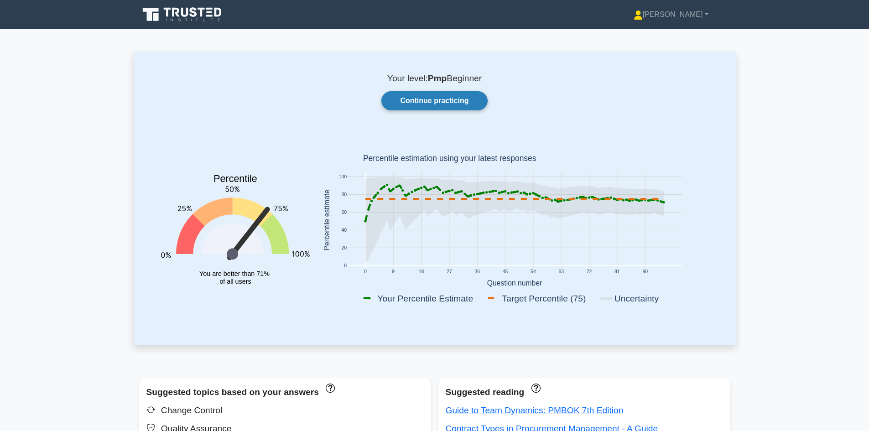
click at [433, 101] on link "Continue practicing" at bounding box center [434, 100] width 106 height 19
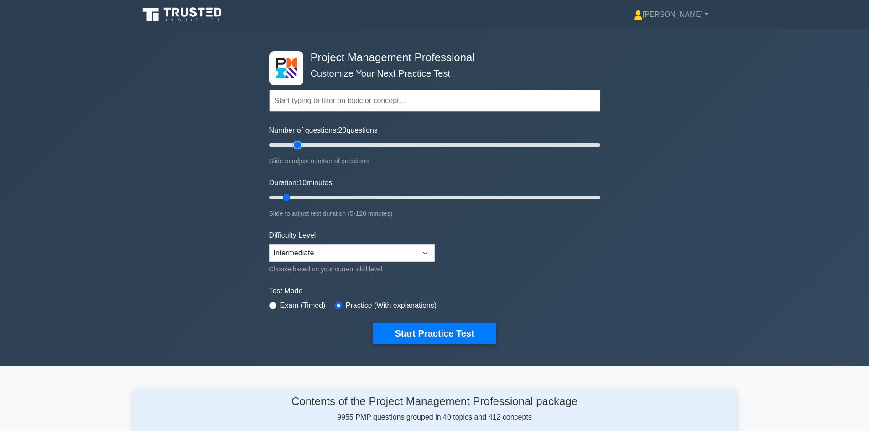
drag, startPoint x: 282, startPoint y: 144, endPoint x: 294, endPoint y: 144, distance: 11.9
type input "20"
click at [294, 144] on input "Number of questions: 20 questions" at bounding box center [434, 145] width 331 height 11
drag, startPoint x: 286, startPoint y: 196, endPoint x: 292, endPoint y: 196, distance: 5.5
click at [292, 196] on input "Duration: 10 minutes" at bounding box center [434, 197] width 331 height 11
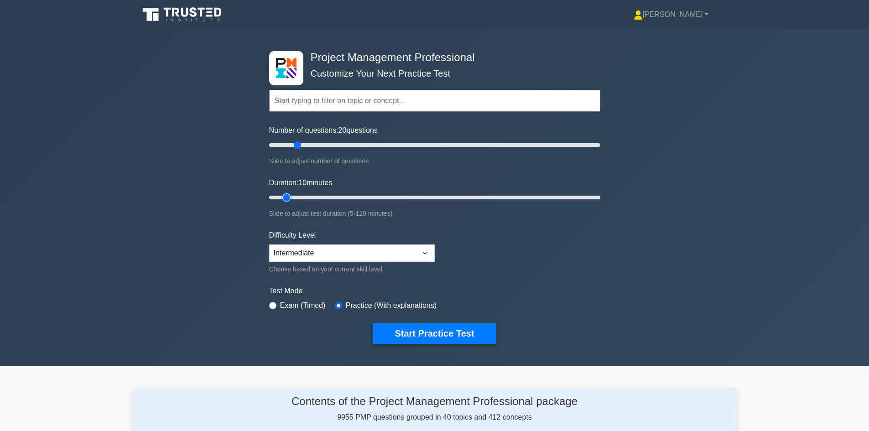
click at [292, 196] on input "Duration: 10 minutes" at bounding box center [434, 197] width 331 height 11
click at [291, 196] on input "Duration: 10 minutes" at bounding box center [434, 197] width 331 height 11
click at [291, 195] on input "Duration: 10 minutes" at bounding box center [434, 197] width 331 height 11
drag, startPoint x: 287, startPoint y: 197, endPoint x: 294, endPoint y: 197, distance: 7.8
type input "15"
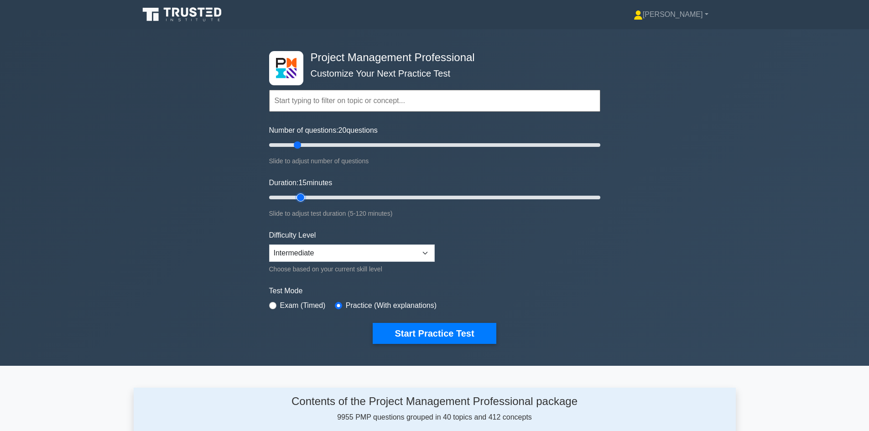
click at [294, 197] on input "Duration: 15 minutes" at bounding box center [434, 197] width 331 height 11
drag, startPoint x: 297, startPoint y: 144, endPoint x: 305, endPoint y: 144, distance: 8.2
type input "25"
click at [305, 144] on input "Number of questions: 25 questions" at bounding box center [434, 145] width 331 height 11
click at [439, 331] on button "Start Practice Test" at bounding box center [434, 333] width 123 height 21
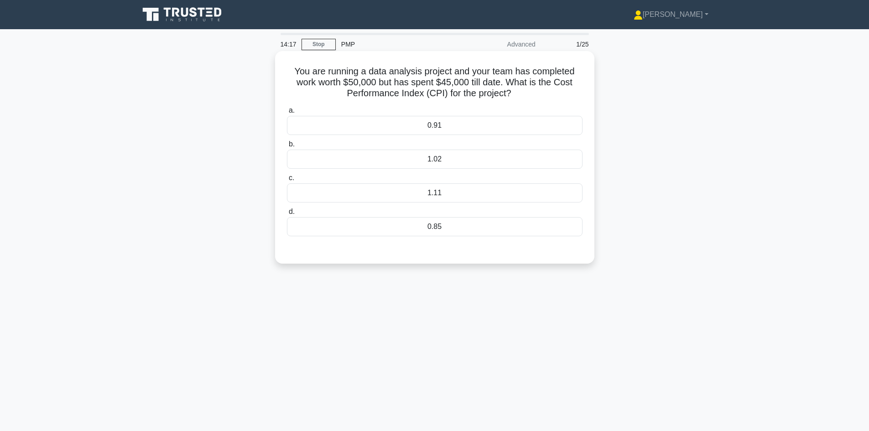
click at [521, 192] on div "1.11" at bounding box center [435, 192] width 296 height 19
click at [287, 181] on input "c. 1.11" at bounding box center [287, 178] width 0 height 6
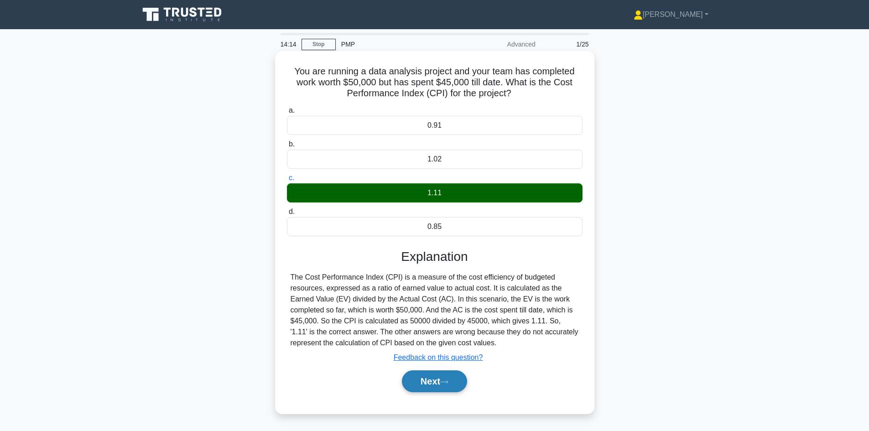
click at [435, 382] on button "Next" at bounding box center [434, 381] width 65 height 22
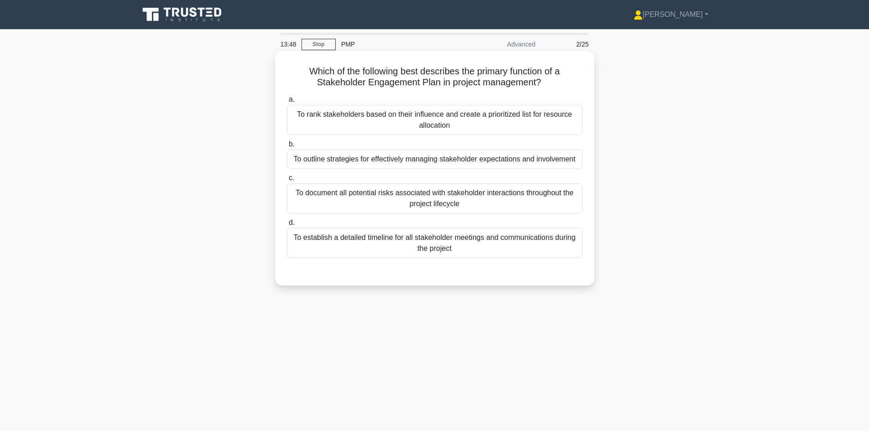
click at [456, 243] on div "To establish a detailed timeline for all stakeholder meetings and communication…" at bounding box center [435, 243] width 296 height 30
click at [287, 226] on input "d. To establish a detailed timeline for all stakeholder meetings and communicat…" at bounding box center [287, 223] width 0 height 6
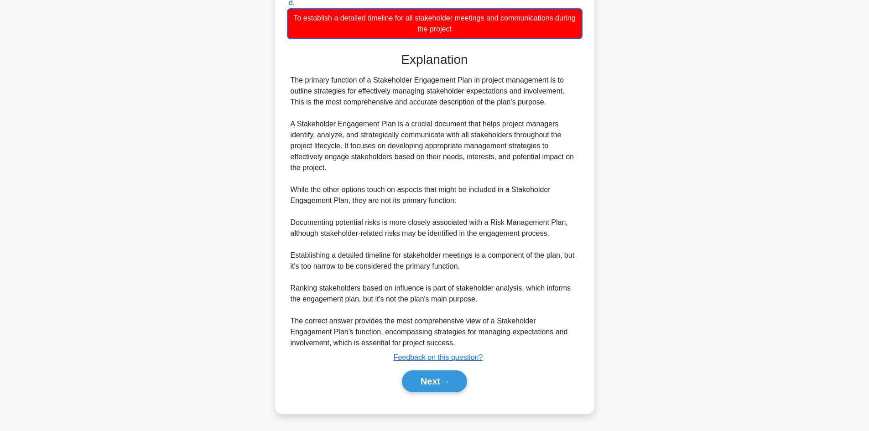
scroll to position [231, 0]
click at [448, 381] on icon at bounding box center [444, 382] width 8 height 5
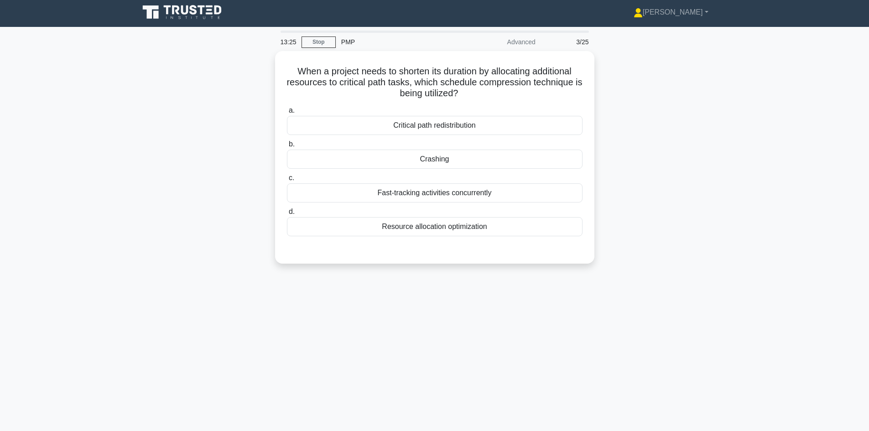
scroll to position [0, 0]
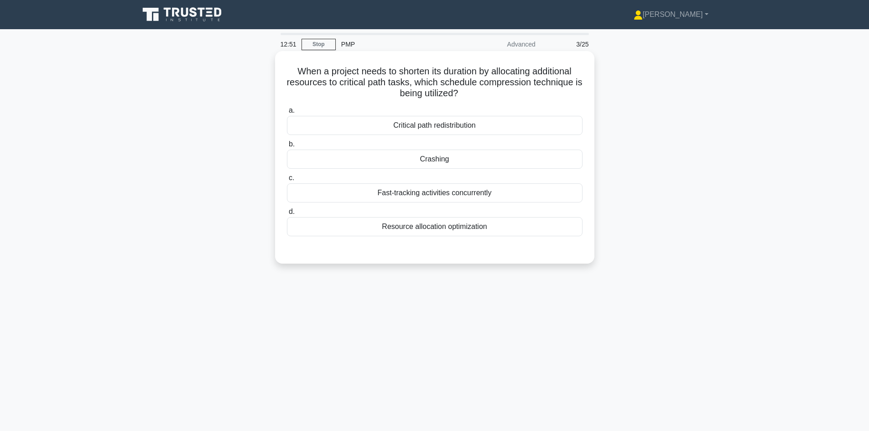
click at [486, 233] on div "Resource allocation optimization" at bounding box center [435, 226] width 296 height 19
click at [287, 215] on input "d. Resource allocation optimization" at bounding box center [287, 212] width 0 height 6
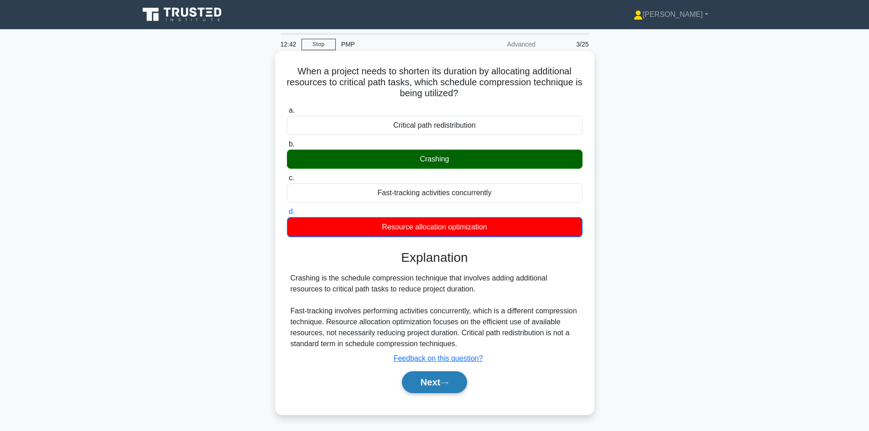
click at [421, 382] on button "Next" at bounding box center [434, 382] width 65 height 22
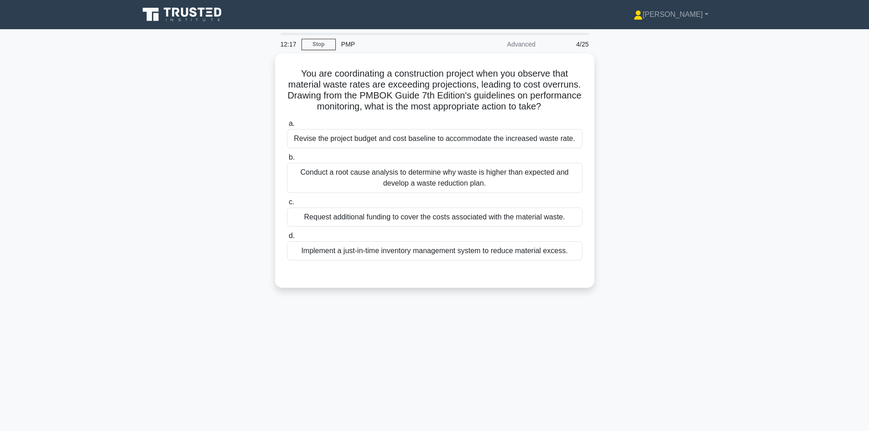
drag, startPoint x: 421, startPoint y: 382, endPoint x: 344, endPoint y: 369, distance: 77.4
click at [344, 369] on div "12:17 Stop PMP Advanced 4/25 You are coordinating a construction project when y…" at bounding box center [435, 261] width 602 height 456
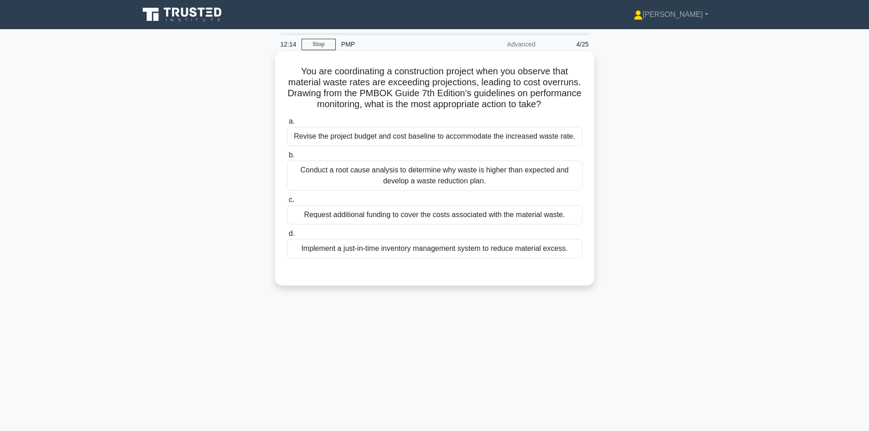
click at [424, 191] on div "Conduct a root cause analysis to determine why waste is higher than expected an…" at bounding box center [435, 176] width 296 height 30
click at [287, 158] on input "b. Conduct a root cause analysis to determine why waste is higher than expected…" at bounding box center [287, 155] width 0 height 6
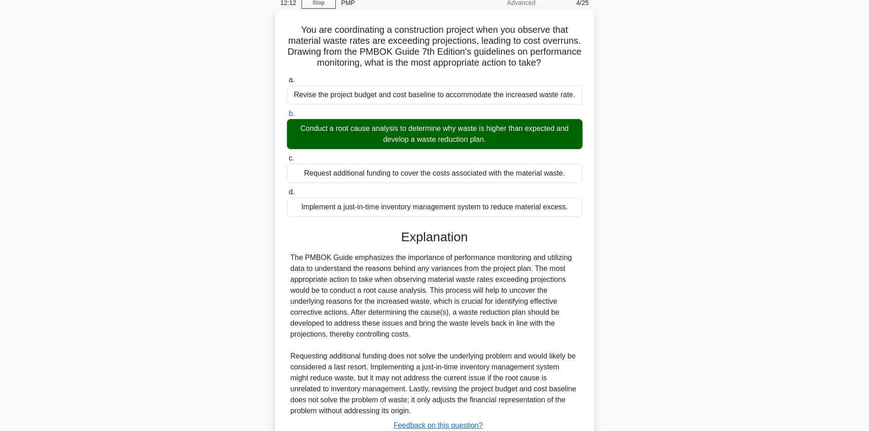
scroll to position [91, 0]
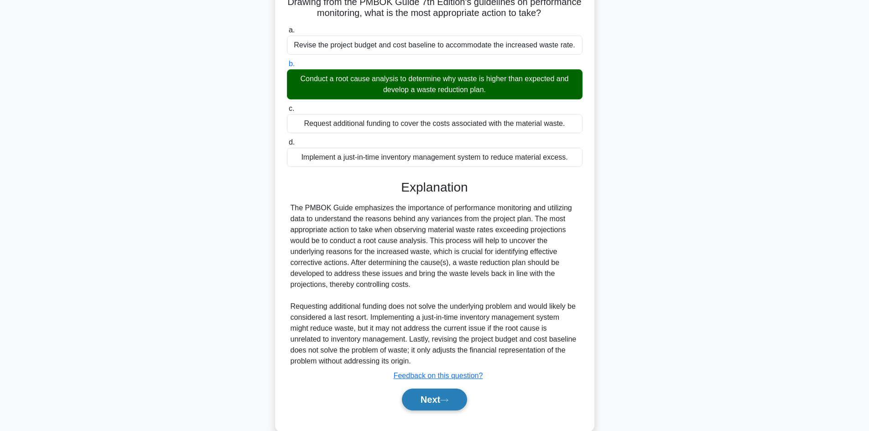
click at [430, 411] on button "Next" at bounding box center [434, 400] width 65 height 22
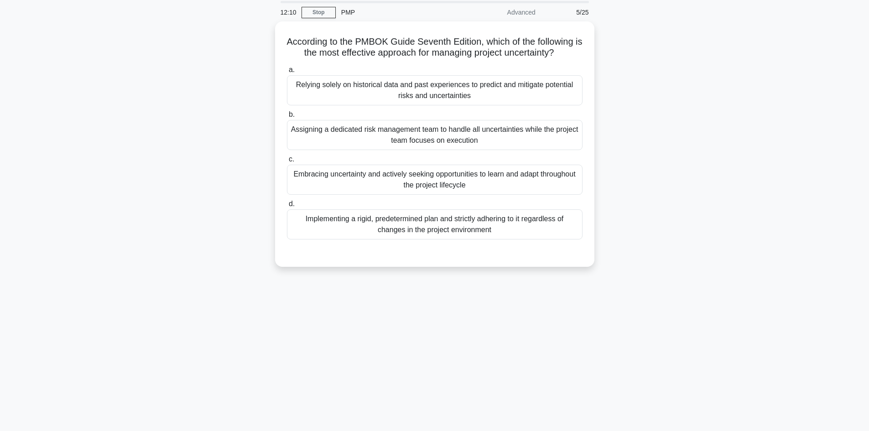
scroll to position [16, 0]
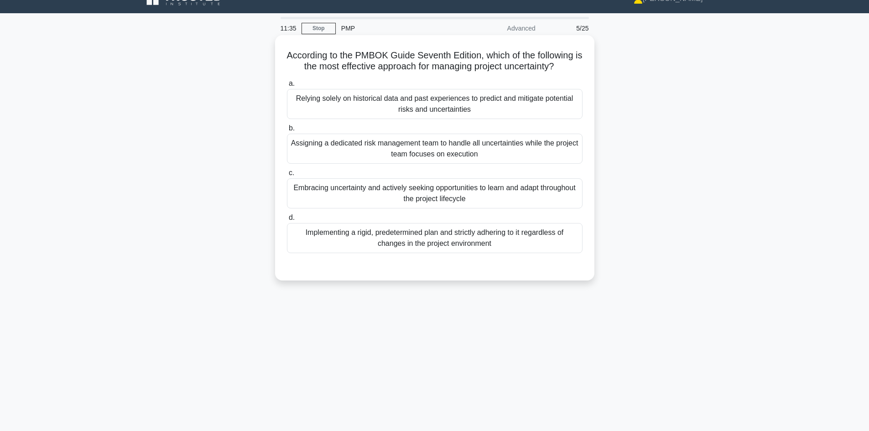
click at [515, 107] on div "Relying solely on historical data and past experiences to predict and mitigate …" at bounding box center [435, 104] width 296 height 30
click at [287, 87] on input "a. Relying solely on historical data and past experiences to predict and mitiga…" at bounding box center [287, 84] width 0 height 6
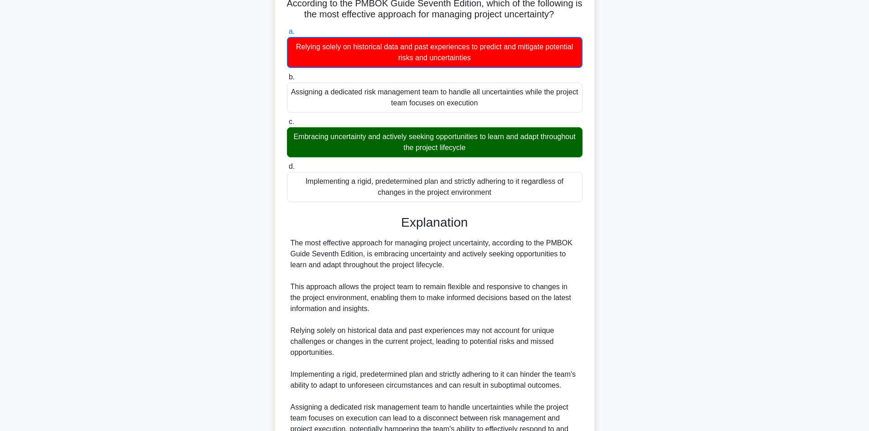
scroll to position [177, 0]
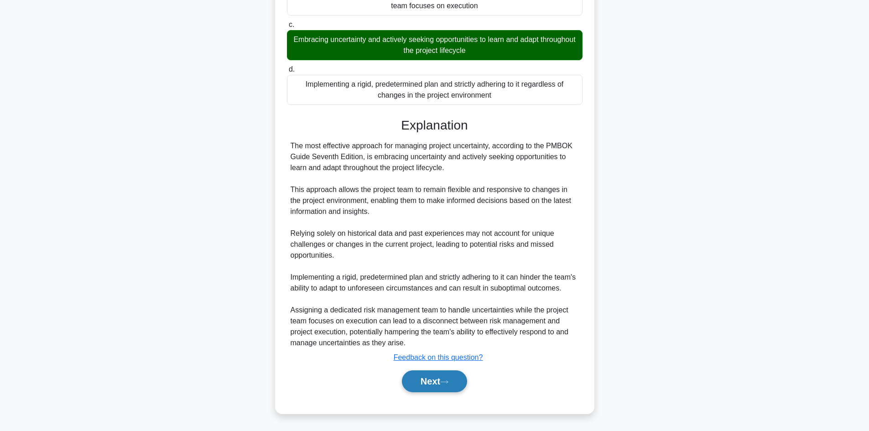
click at [448, 382] on icon at bounding box center [444, 382] width 7 height 3
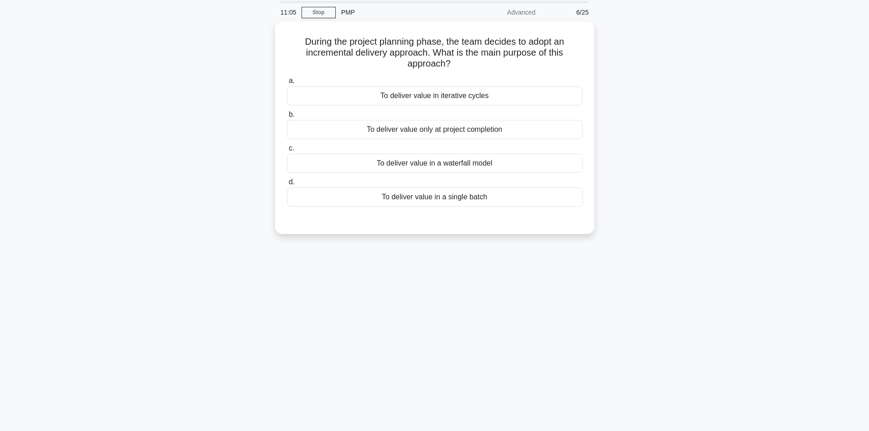
scroll to position [16, 0]
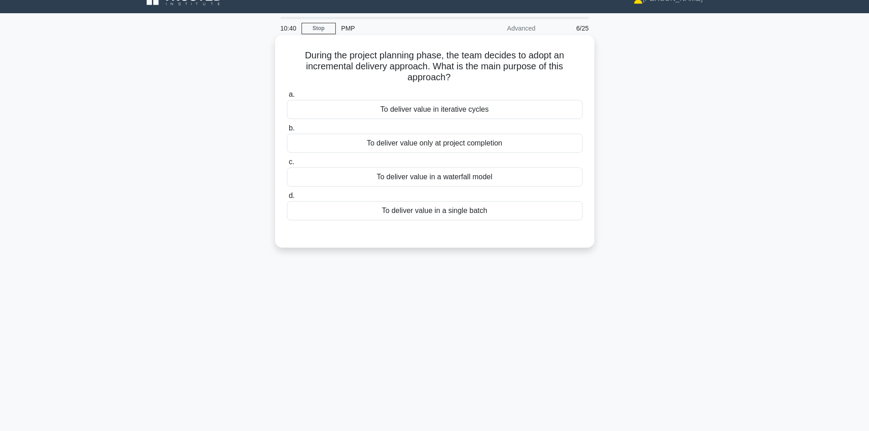
click at [486, 114] on div "To deliver value in iterative cycles" at bounding box center [435, 109] width 296 height 19
click at [287, 98] on input "a. To deliver value in iterative cycles" at bounding box center [287, 95] width 0 height 6
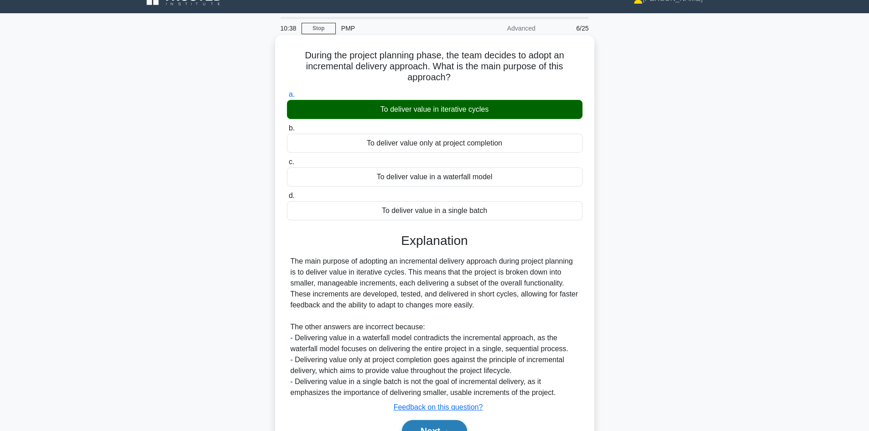
click at [428, 427] on button "Next" at bounding box center [434, 431] width 65 height 22
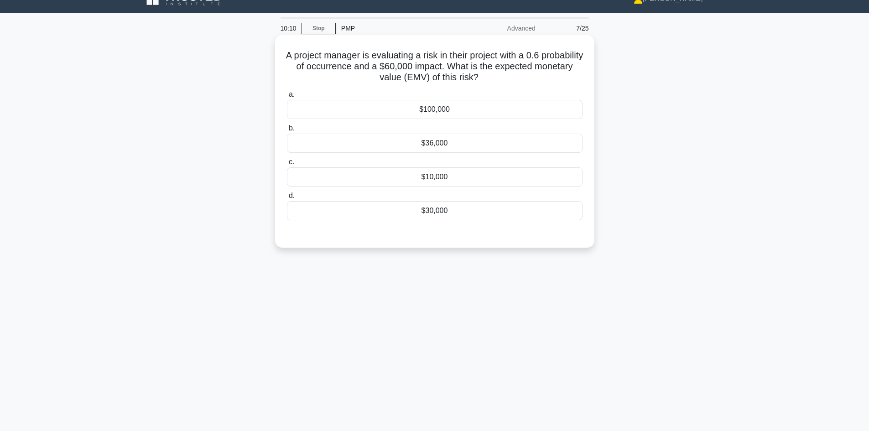
click at [473, 113] on div "$100,000" at bounding box center [435, 109] width 296 height 19
click at [287, 98] on input "a. $100,000" at bounding box center [287, 95] width 0 height 6
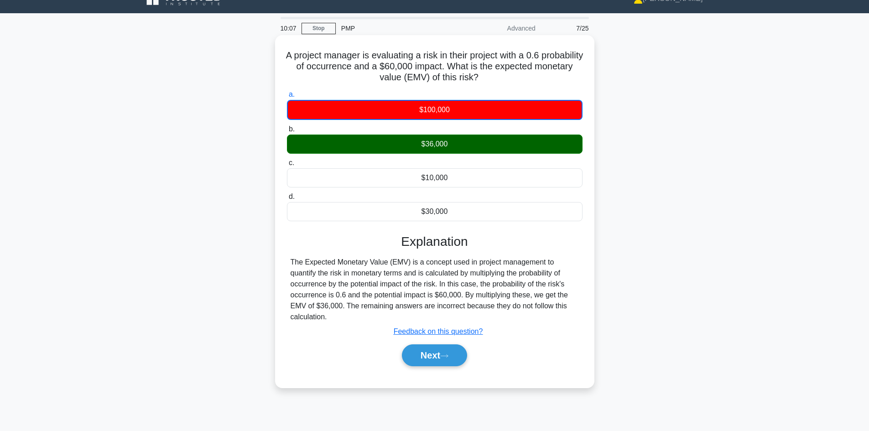
click at [473, 113] on div "$100,000" at bounding box center [435, 110] width 296 height 20
click at [287, 98] on input "a. $100,000" at bounding box center [287, 95] width 0 height 6
click at [438, 361] on button "Next" at bounding box center [434, 355] width 65 height 22
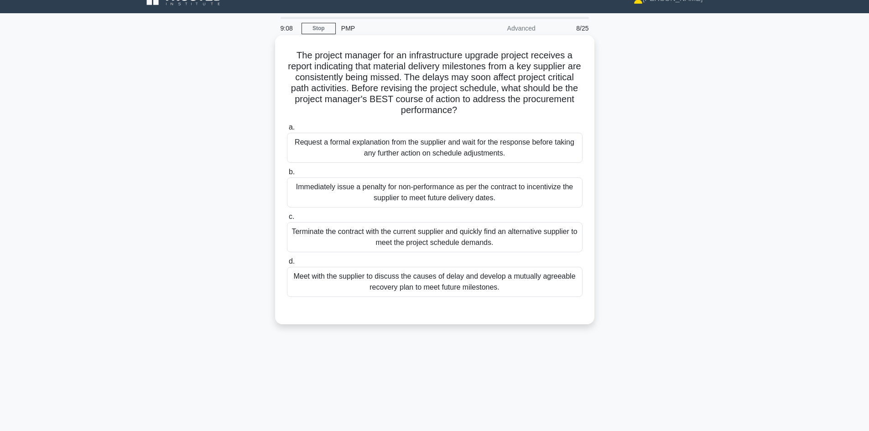
click at [544, 144] on div "Request a formal explanation from the supplier and wait for the response before…" at bounding box center [435, 148] width 296 height 30
click at [287, 130] on input "a. Request a formal explanation from the supplier and wait for the response bef…" at bounding box center [287, 128] width 0 height 6
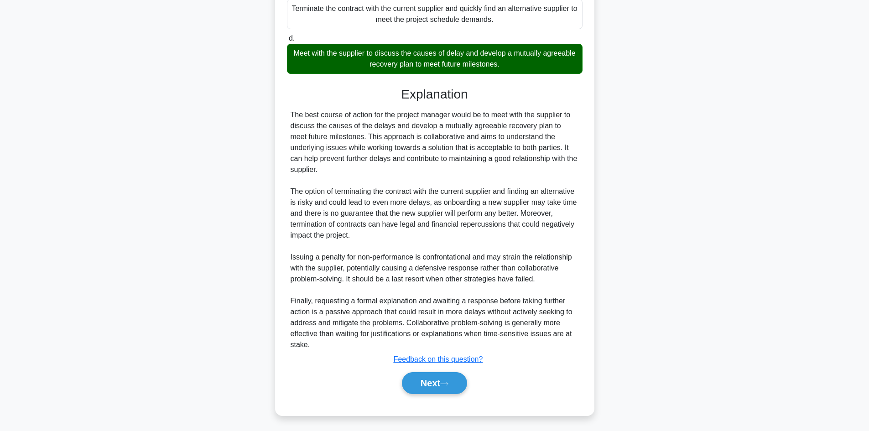
scroll to position [242, 0]
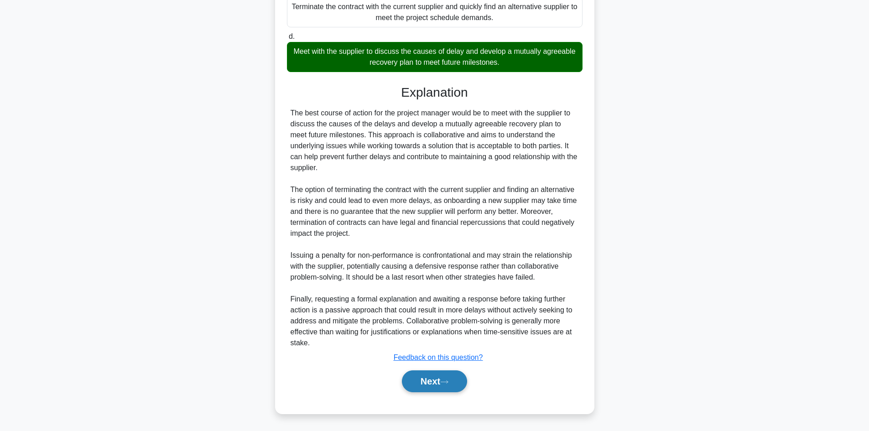
click at [422, 381] on button "Next" at bounding box center [434, 381] width 65 height 22
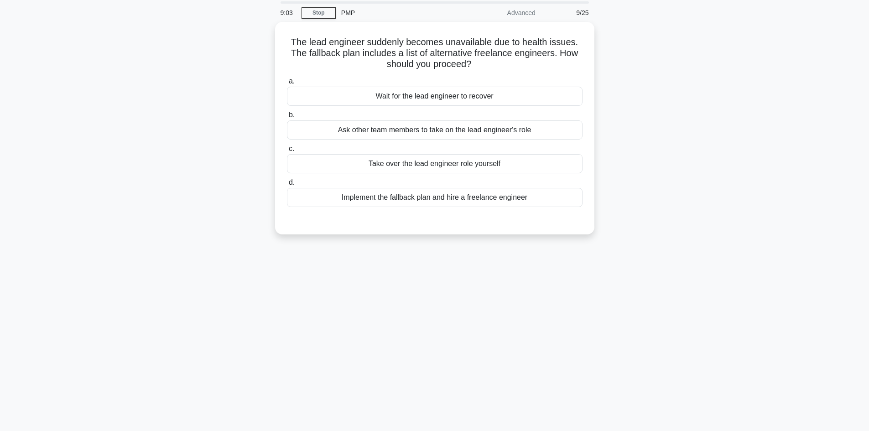
scroll to position [0, 0]
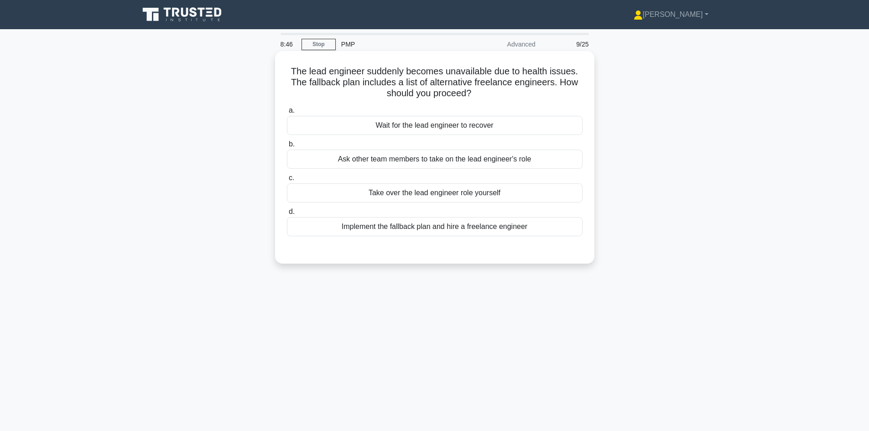
click at [470, 158] on div "Ask other team members to take on the lead engineer's role" at bounding box center [435, 159] width 296 height 19
click at [287, 147] on input "b. Ask other team members to take on the lead engineer's role" at bounding box center [287, 144] width 0 height 6
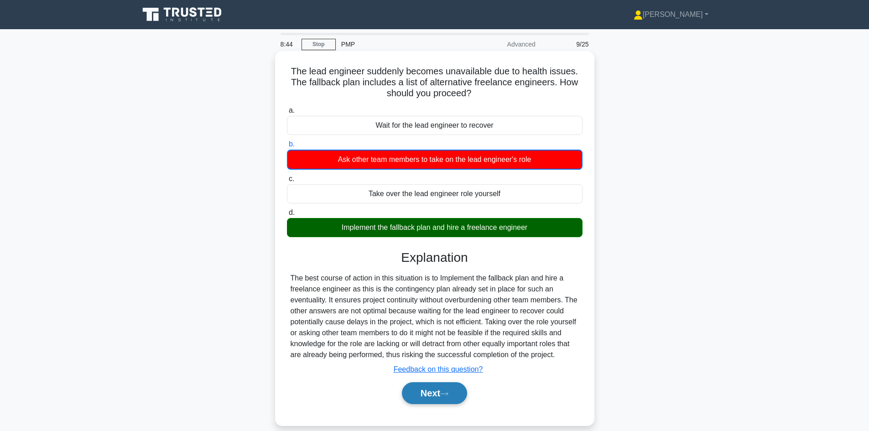
click at [431, 393] on button "Next" at bounding box center [434, 393] width 65 height 22
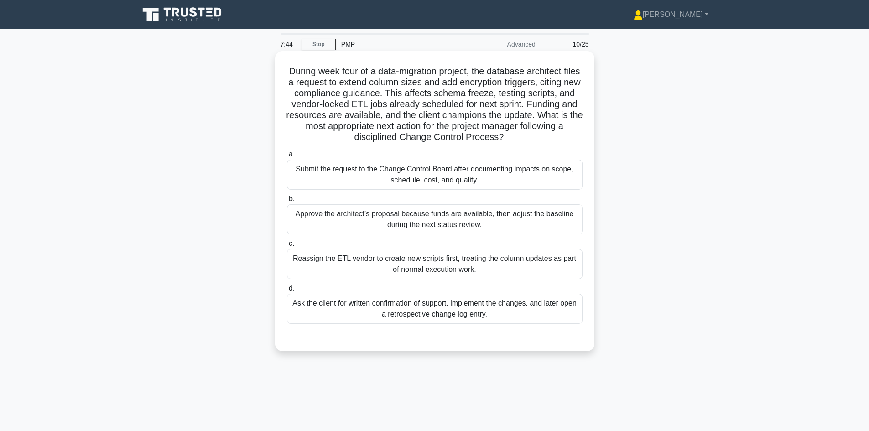
click at [539, 175] on div "Submit the request to the Change Control Board after documenting impacts on sco…" at bounding box center [435, 175] width 296 height 30
click at [287, 157] on input "a. Submit the request to the Change Control Board after documenting impacts on …" at bounding box center [287, 154] width 0 height 6
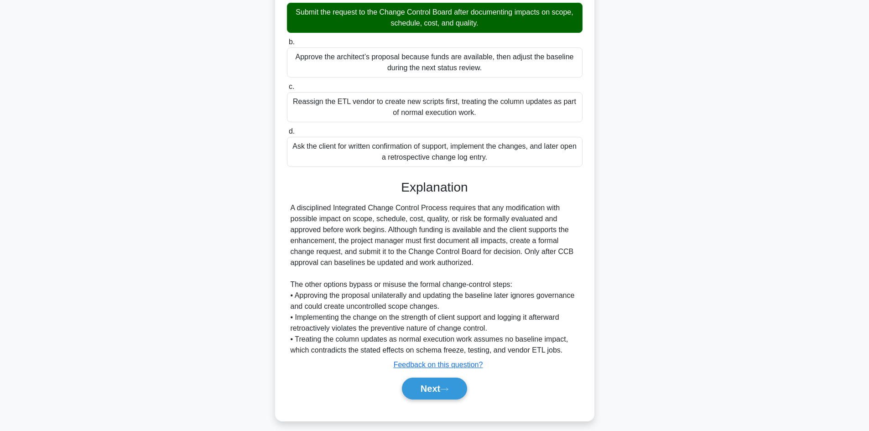
scroll to position [165, 0]
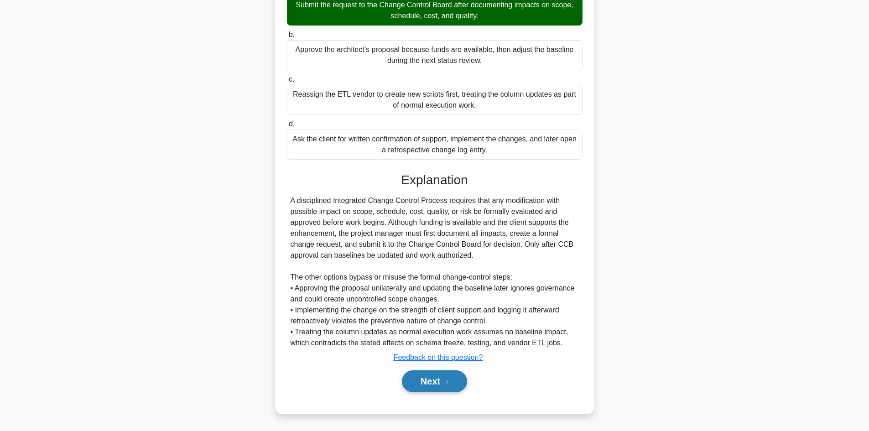
click at [448, 385] on icon at bounding box center [444, 382] width 8 height 5
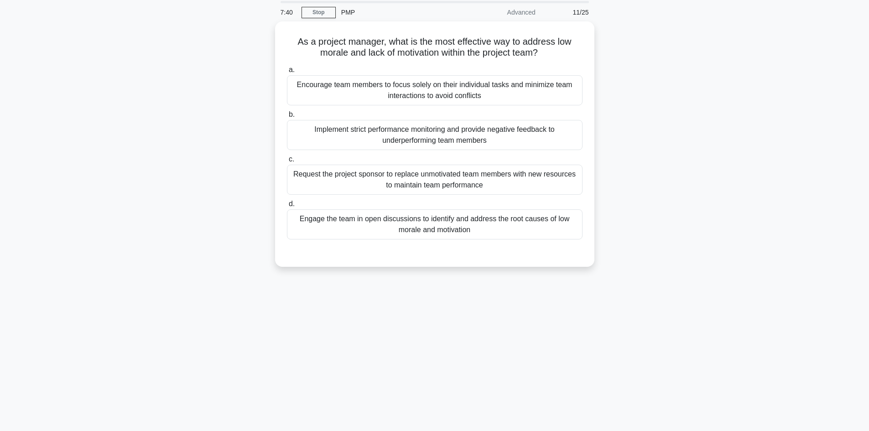
scroll to position [16, 0]
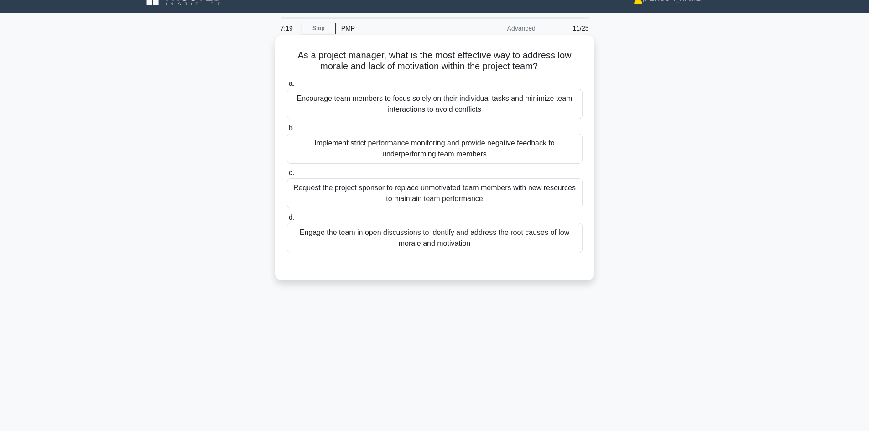
click at [469, 235] on div "Engage the team in open discussions to identify and address the root causes of …" at bounding box center [435, 238] width 296 height 30
click at [287, 221] on input "d. Engage the team in open discussions to identify and address the root causes …" at bounding box center [287, 218] width 0 height 6
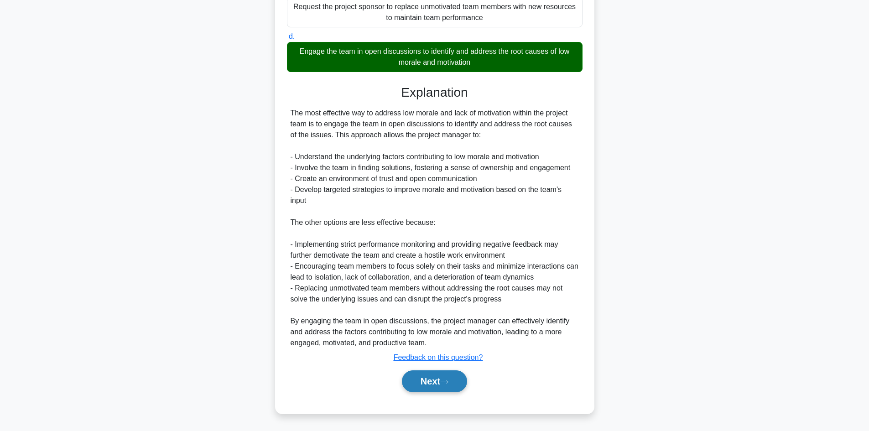
click at [448, 384] on icon at bounding box center [444, 382] width 8 height 5
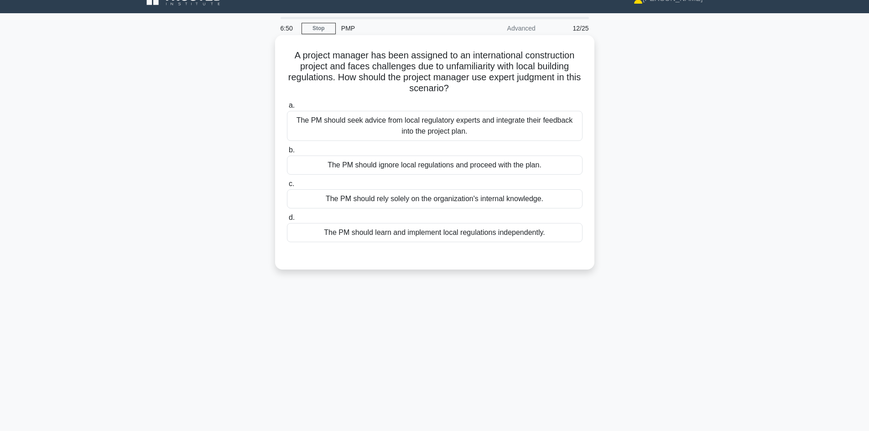
click at [521, 130] on div "The PM should seek advice from local regulatory experts and integrate their fee…" at bounding box center [435, 126] width 296 height 30
click at [287, 109] on input "a. The PM should seek advice from local regulatory experts and integrate their …" at bounding box center [287, 106] width 0 height 6
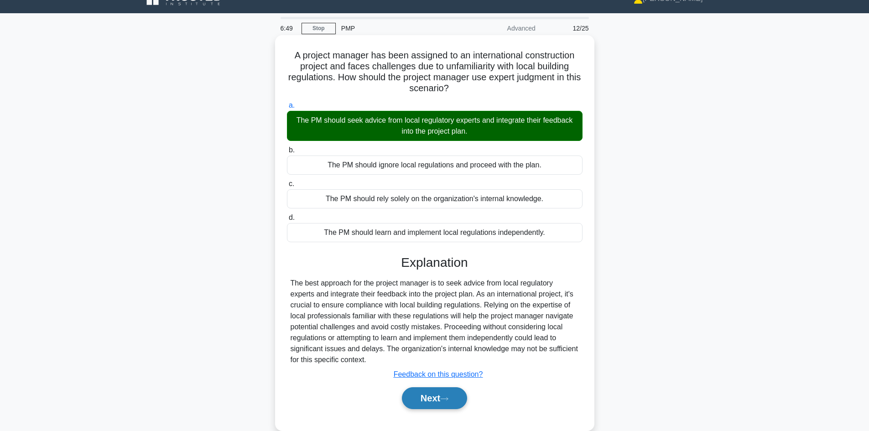
click at [429, 399] on button "Next" at bounding box center [434, 398] width 65 height 22
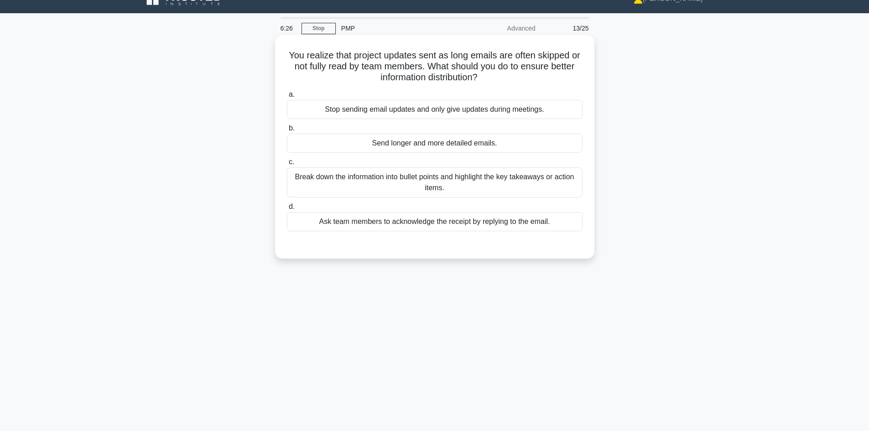
click at [481, 228] on div "Ask team members to acknowledge the receipt by replying to the email." at bounding box center [435, 221] width 296 height 19
click at [287, 210] on input "d. Ask team members to acknowledge the receipt by replying to the email." at bounding box center [287, 207] width 0 height 6
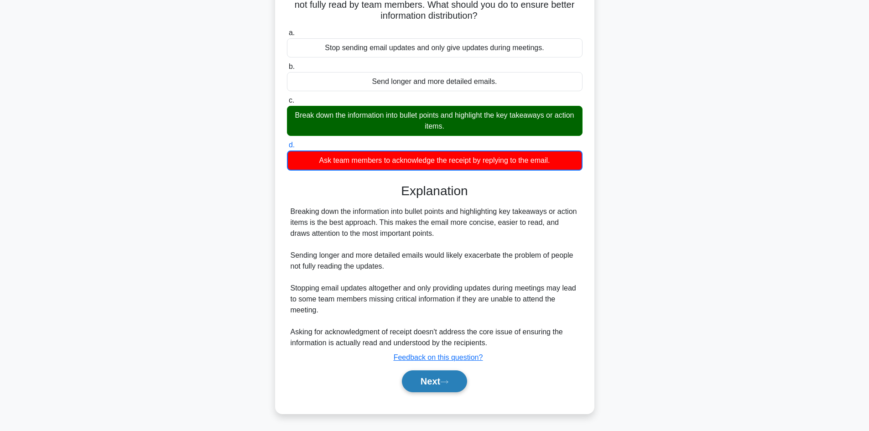
click at [452, 378] on button "Next" at bounding box center [434, 381] width 65 height 22
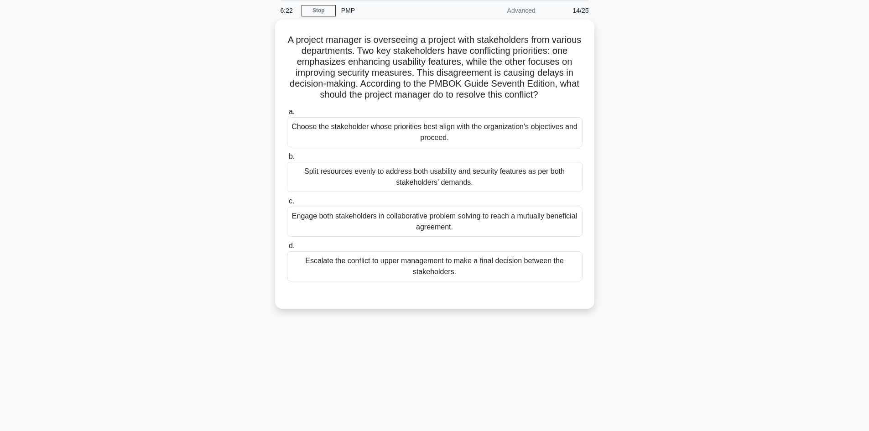
scroll to position [0, 0]
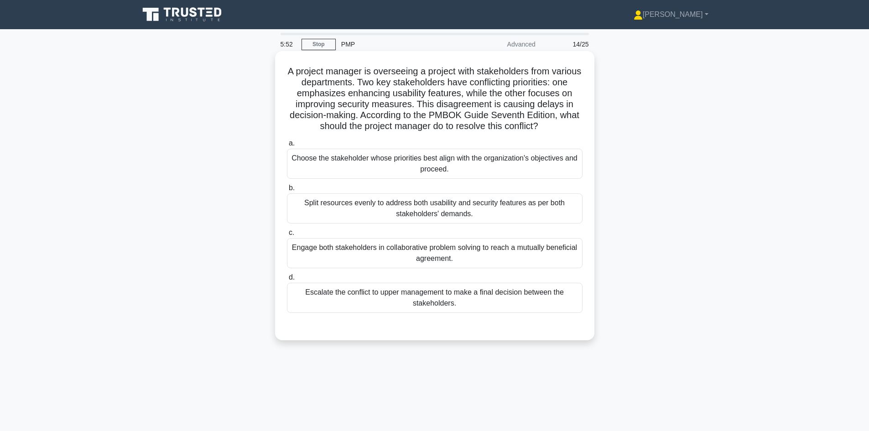
click at [543, 261] on div "Engage both stakeholders in collaborative problem solving to reach a mutually b…" at bounding box center [435, 253] width 296 height 30
click at [287, 236] on input "c. Engage both stakeholders in collaborative problem solving to reach a mutuall…" at bounding box center [287, 233] width 0 height 6
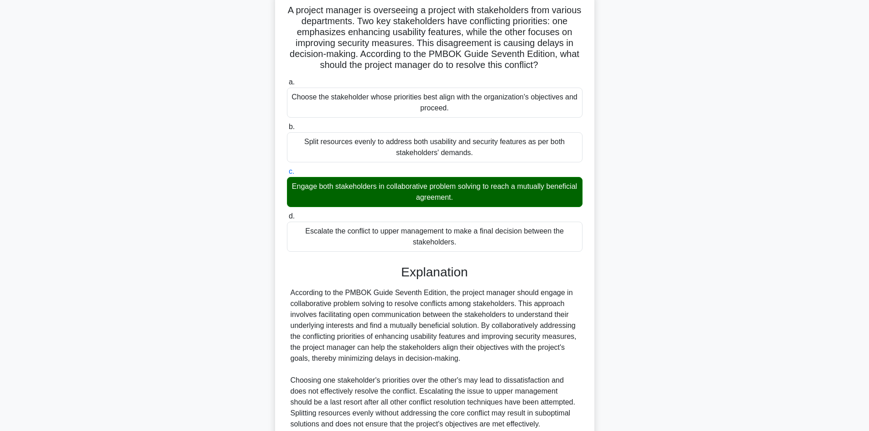
scroll to position [143, 0]
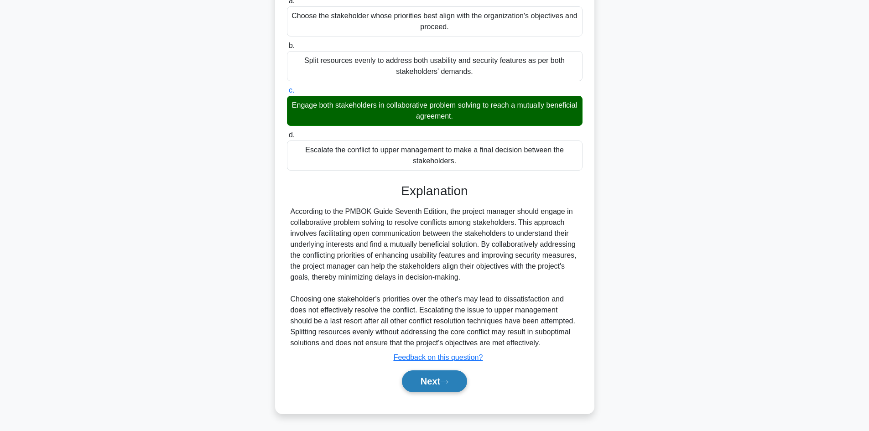
click at [443, 382] on button "Next" at bounding box center [434, 381] width 65 height 22
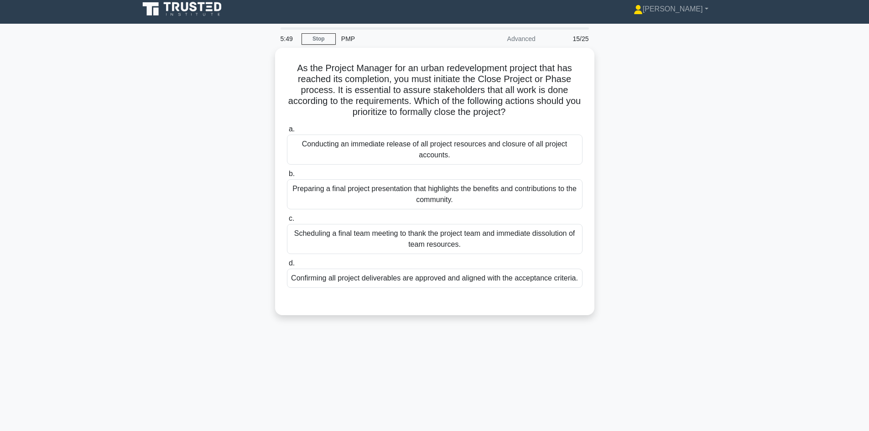
scroll to position [0, 0]
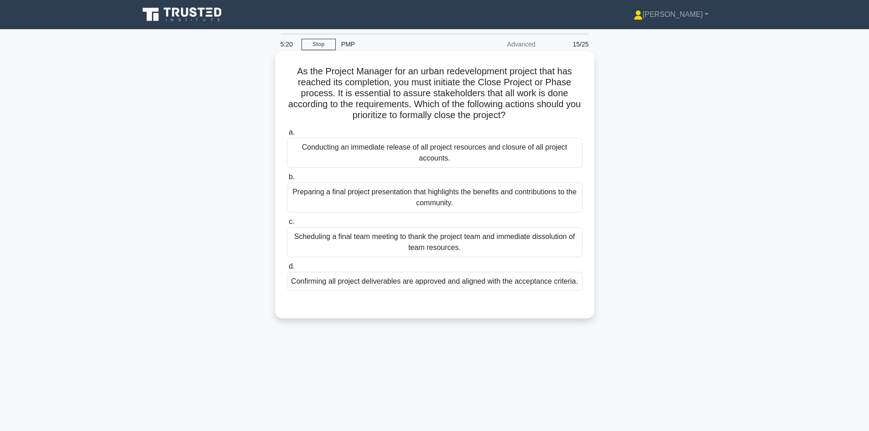
click at [491, 284] on div "Confirming all project deliverables are approved and aligned with the acceptanc…" at bounding box center [435, 281] width 296 height 19
click at [287, 270] on input "d. Confirming all project deliverables are approved and aligned with the accept…" at bounding box center [287, 267] width 0 height 6
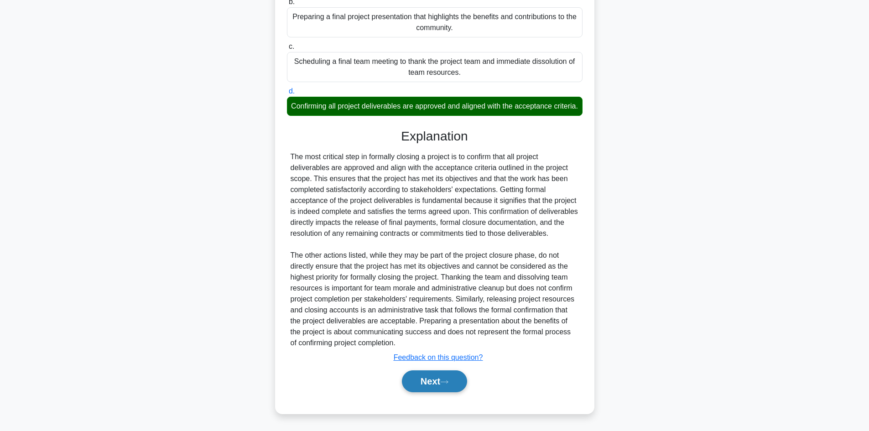
click at [442, 375] on button "Next" at bounding box center [434, 381] width 65 height 22
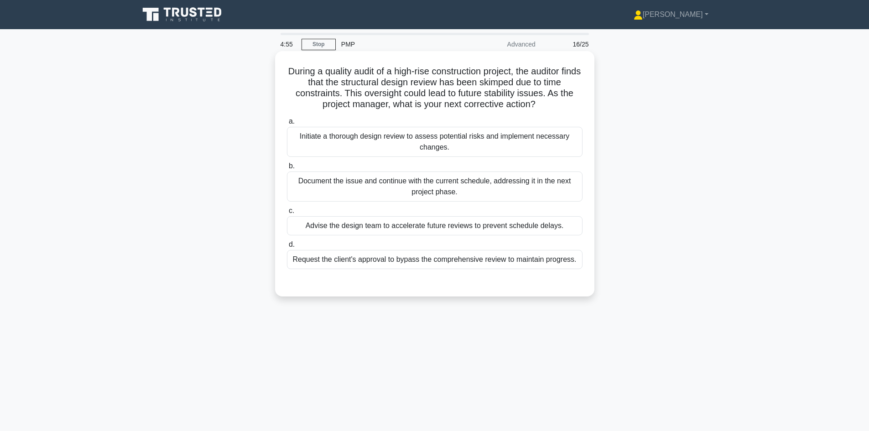
click at [518, 141] on div "Initiate a thorough design review to assess potential risks and implement neces…" at bounding box center [435, 142] width 296 height 30
click at [287, 125] on input "a. Initiate a thorough design review to assess potential risks and implement ne…" at bounding box center [287, 122] width 0 height 6
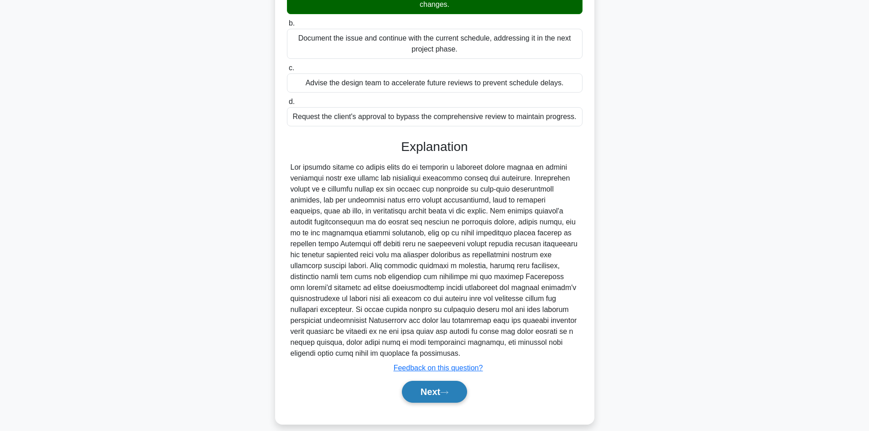
click at [447, 381] on button "Next" at bounding box center [434, 392] width 65 height 22
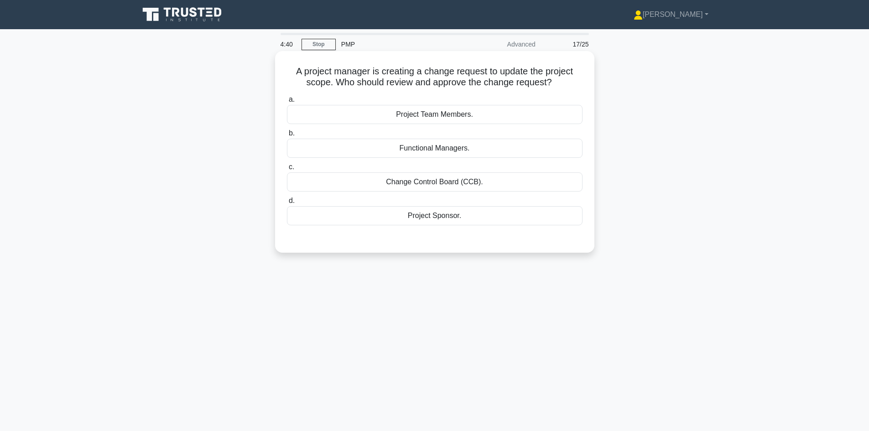
click at [456, 185] on div "Change Control Board (CCB)." at bounding box center [435, 181] width 296 height 19
click at [287, 170] on input "c. Change Control Board (CCB)." at bounding box center [287, 167] width 0 height 6
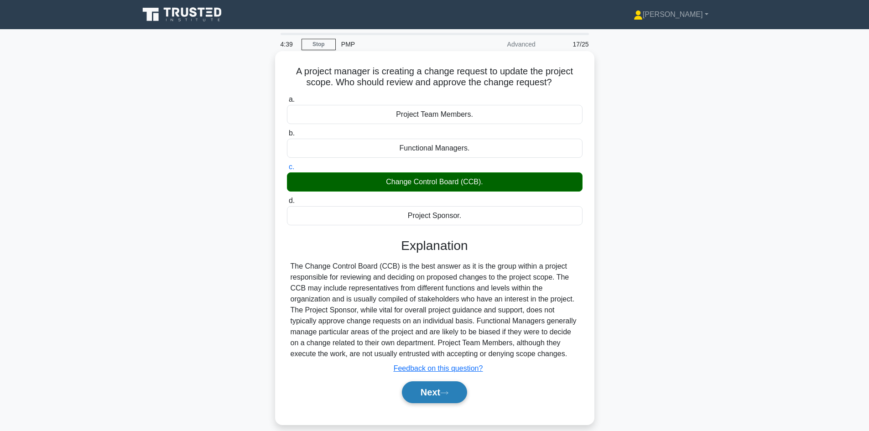
click at [435, 392] on button "Next" at bounding box center [434, 392] width 65 height 22
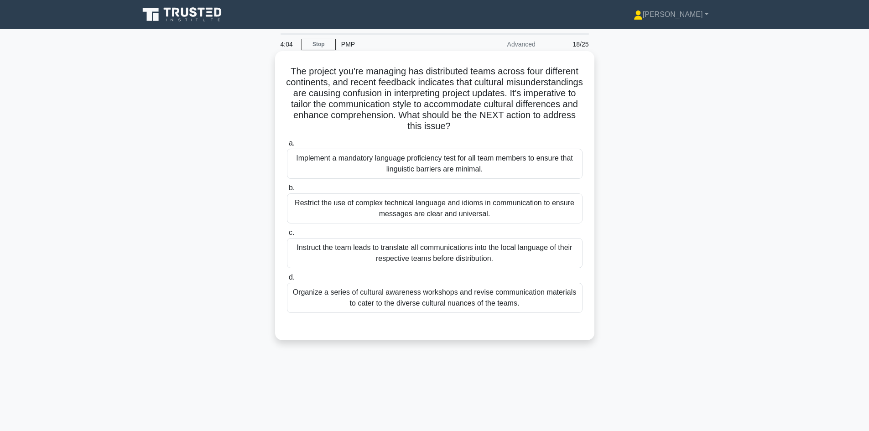
click at [438, 302] on div "Organize a series of cultural awareness workshops and revise communication mate…" at bounding box center [435, 298] width 296 height 30
click at [287, 281] on input "d. Organize a series of cultural awareness workshops and revise communication m…" at bounding box center [287, 278] width 0 height 6
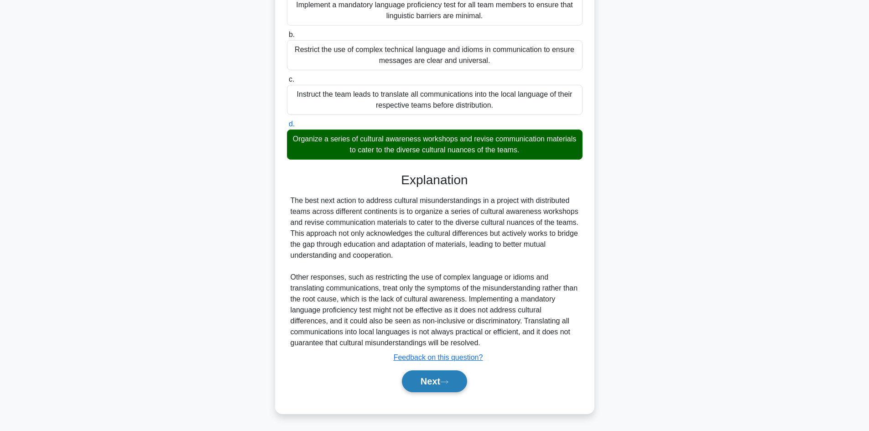
click at [436, 381] on button "Next" at bounding box center [434, 381] width 65 height 22
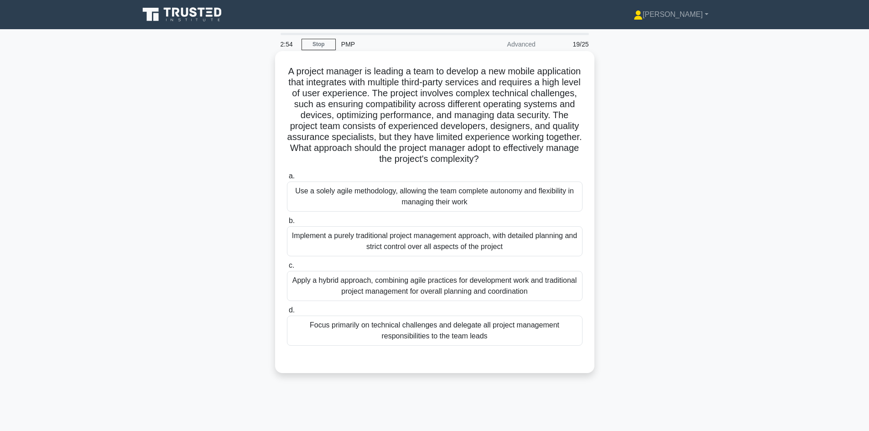
click at [547, 281] on div "Apply a hybrid approach, combining agile practices for development work and tra…" at bounding box center [435, 286] width 296 height 30
click at [287, 269] on input "c. Apply a hybrid approach, combining agile practices for development work and …" at bounding box center [287, 266] width 0 height 6
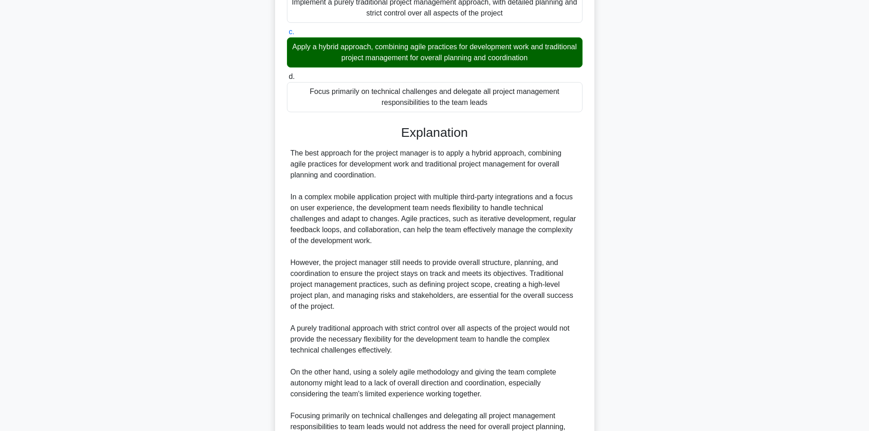
scroll to position [329, 0]
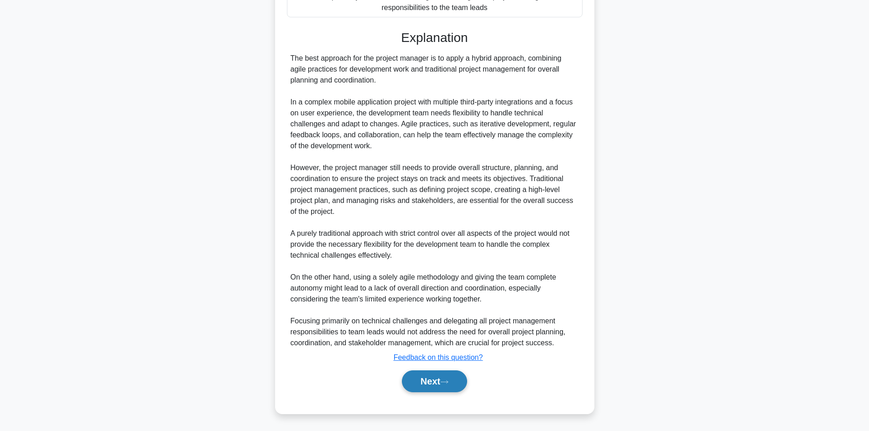
click at [422, 382] on button "Next" at bounding box center [434, 381] width 65 height 22
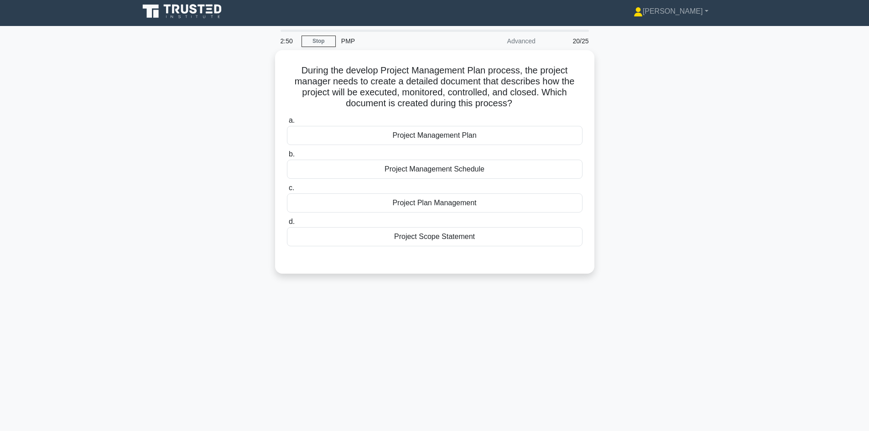
scroll to position [0, 0]
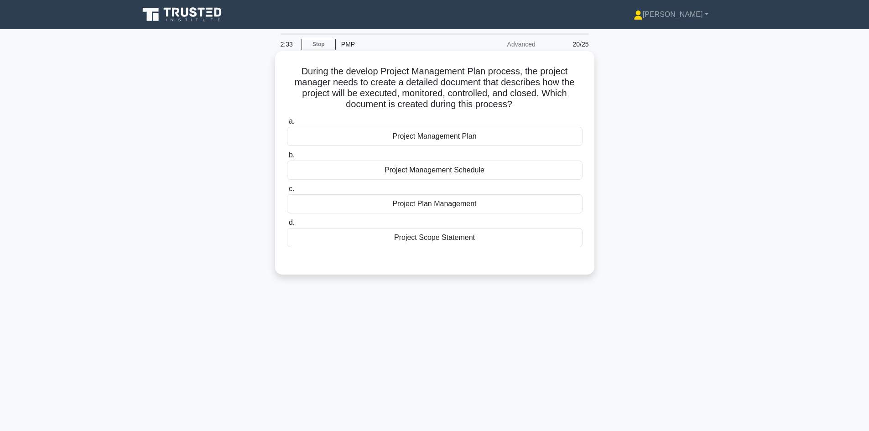
click at [495, 236] on div "Project Scope Statement" at bounding box center [435, 237] width 296 height 19
click at [287, 226] on input "d. Project Scope Statement" at bounding box center [287, 223] width 0 height 6
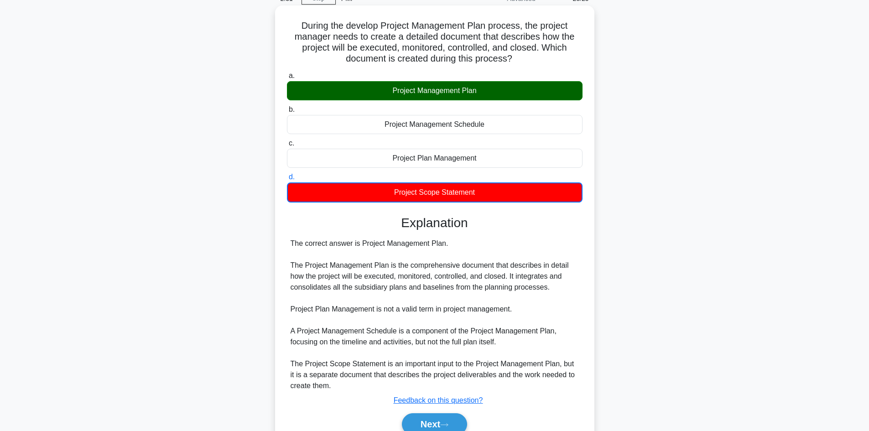
scroll to position [89, 0]
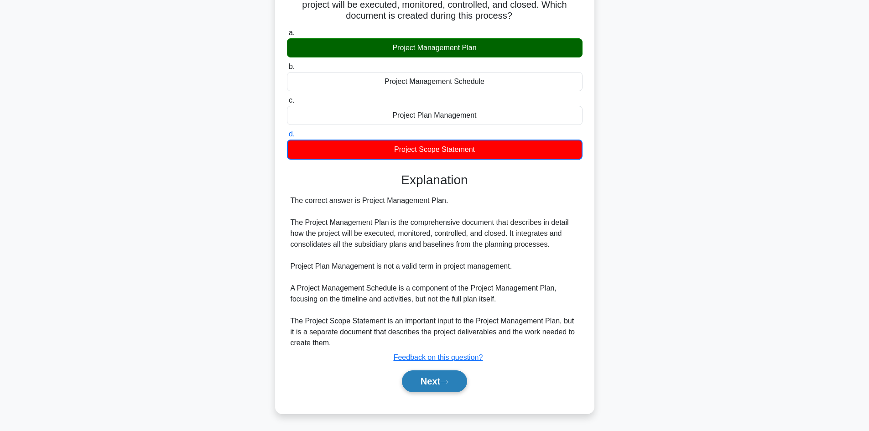
click at [431, 381] on button "Next" at bounding box center [434, 381] width 65 height 22
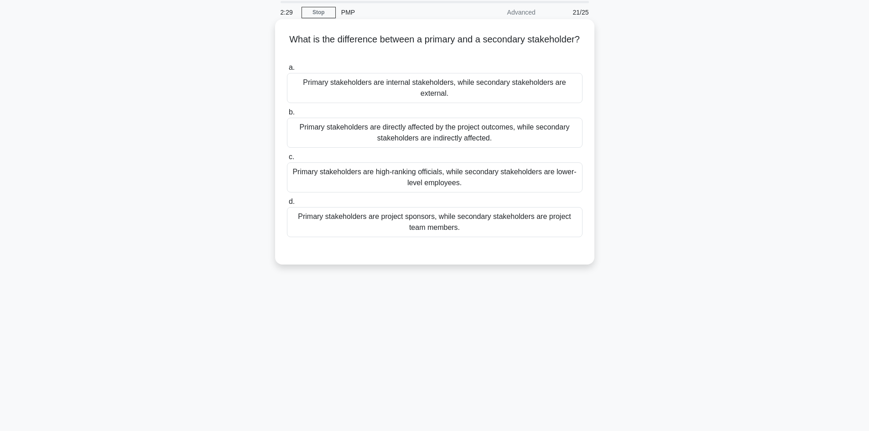
scroll to position [16, 0]
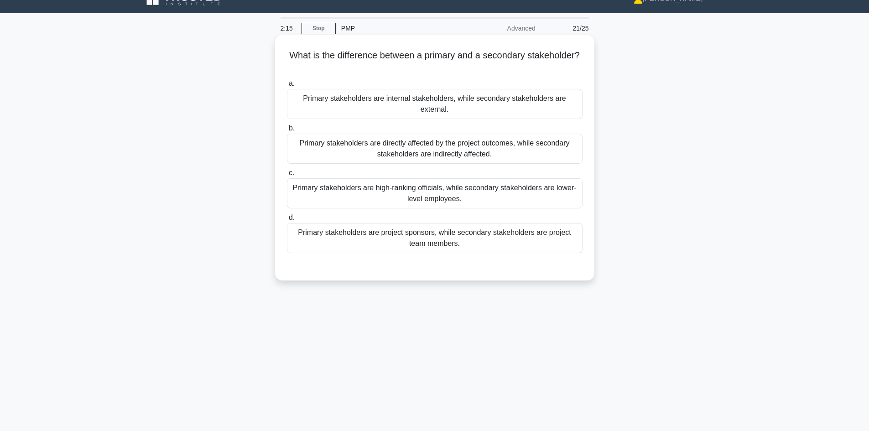
click at [467, 141] on div "Primary stakeholders are directly affected by the project outcomes, while secon…" at bounding box center [435, 149] width 296 height 30
click at [287, 131] on input "b. Primary stakeholders are directly affected by the project outcomes, while se…" at bounding box center [287, 128] width 0 height 6
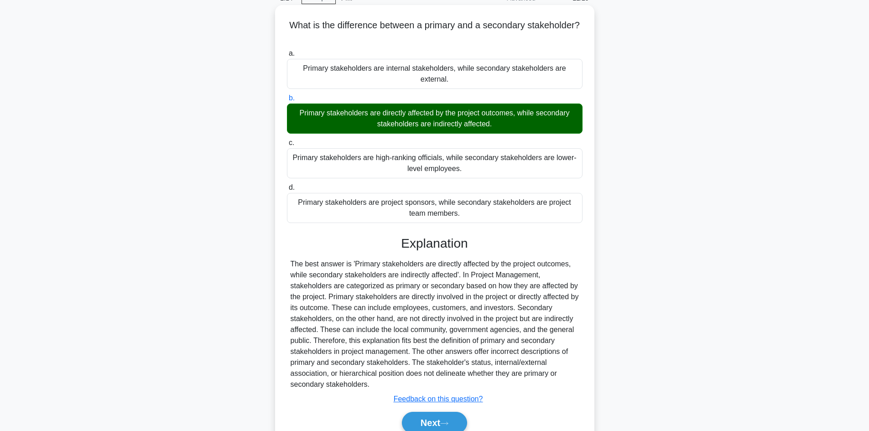
scroll to position [77, 0]
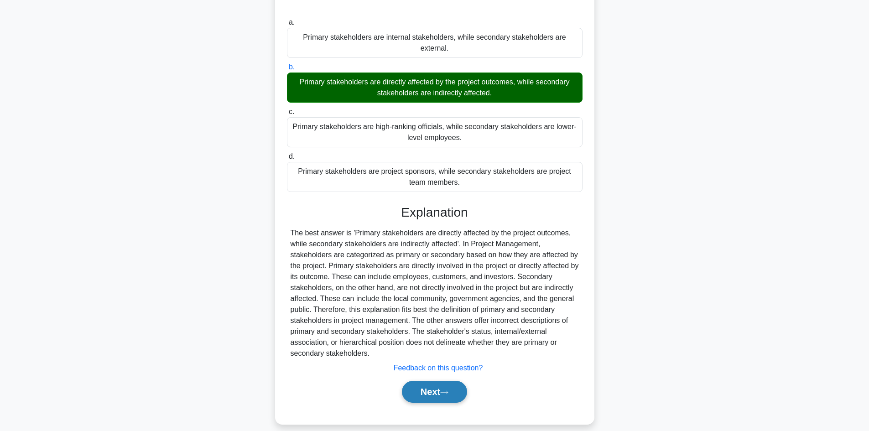
click at [425, 385] on button "Next" at bounding box center [434, 392] width 65 height 22
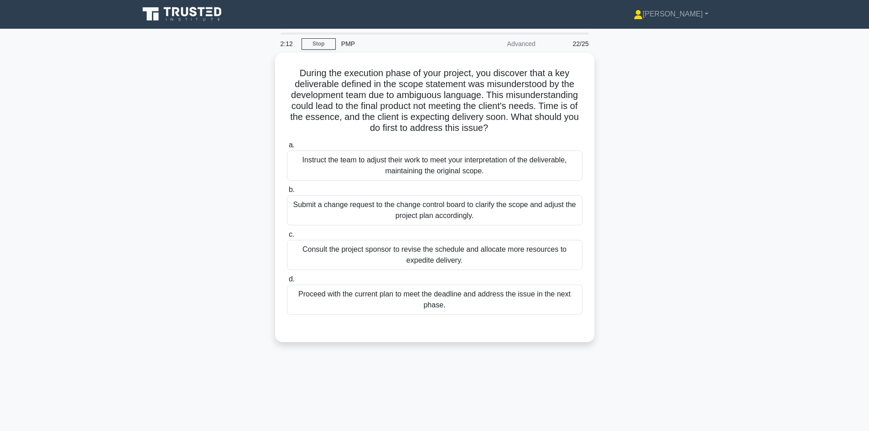
scroll to position [0, 0]
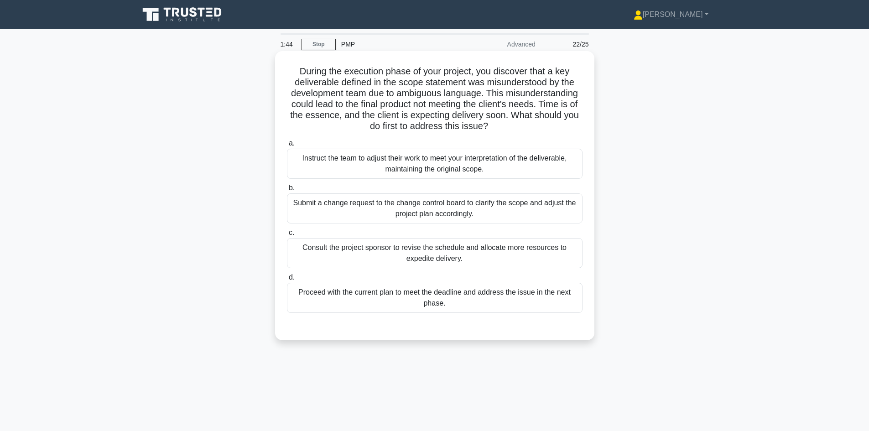
click at [494, 208] on div "Submit a change request to the change control board to clarify the scope and ad…" at bounding box center [435, 208] width 296 height 30
click at [287, 191] on input "b. Submit a change request to the change control board to clarify the scope and…" at bounding box center [287, 188] width 0 height 6
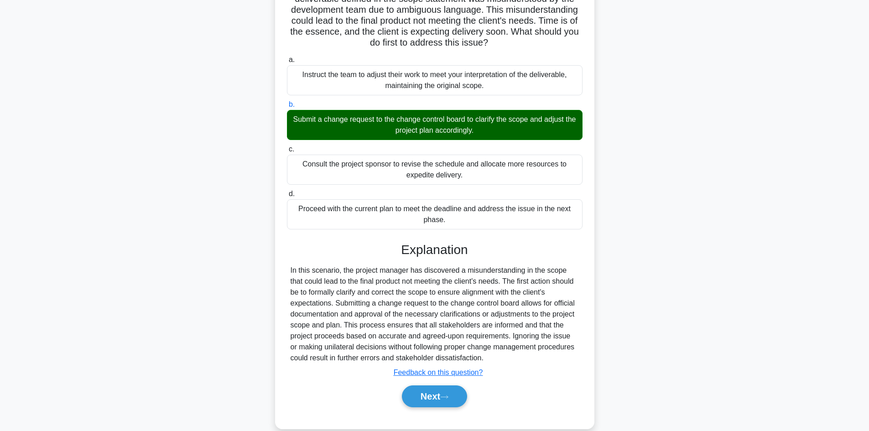
scroll to position [99, 0]
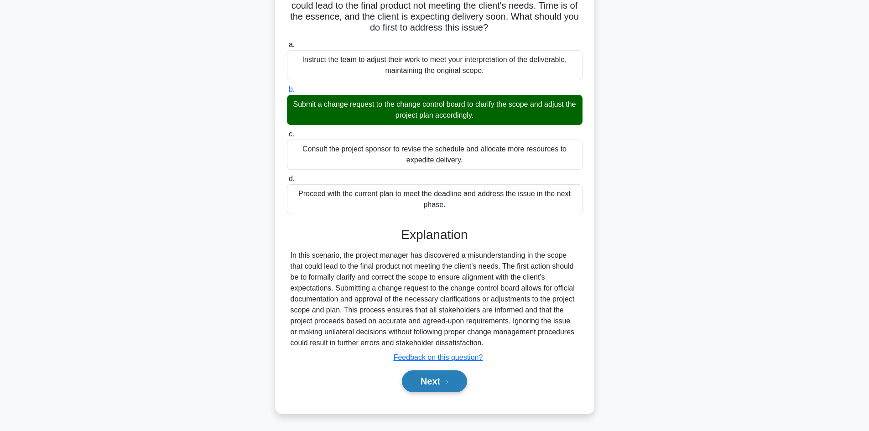
click at [410, 382] on button "Next" at bounding box center [434, 381] width 65 height 22
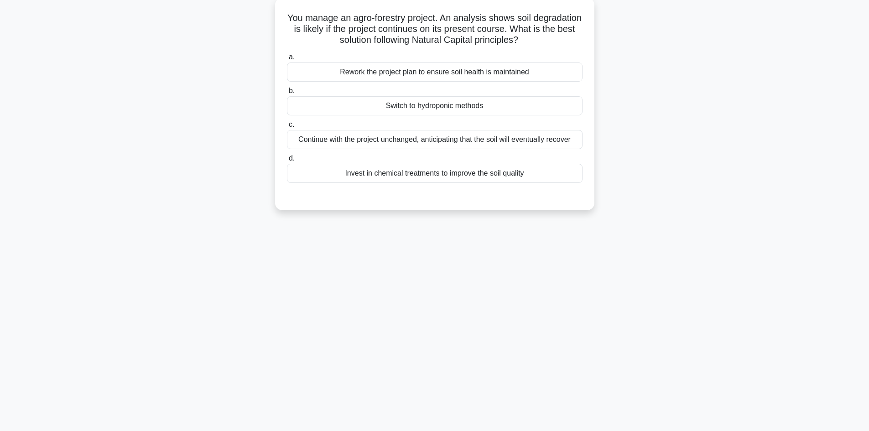
scroll to position [0, 0]
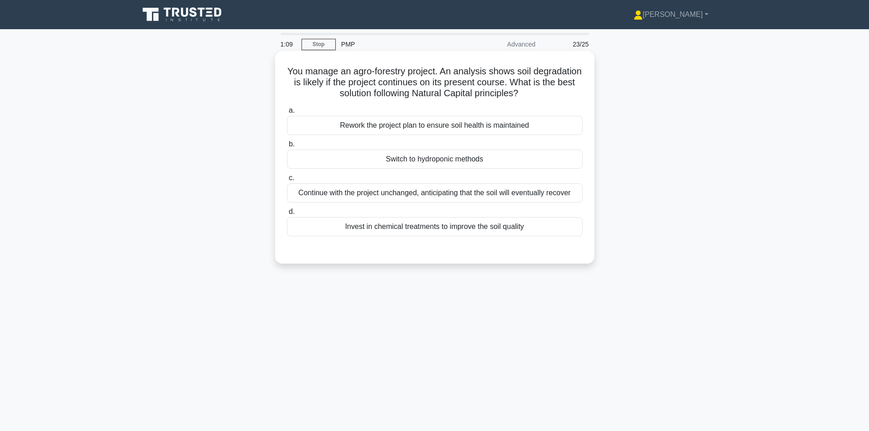
click at [483, 228] on div "Invest in chemical treatments to improve the soil quality" at bounding box center [435, 226] width 296 height 19
click at [287, 215] on input "d. Invest in chemical treatments to improve the soil quality" at bounding box center [287, 212] width 0 height 6
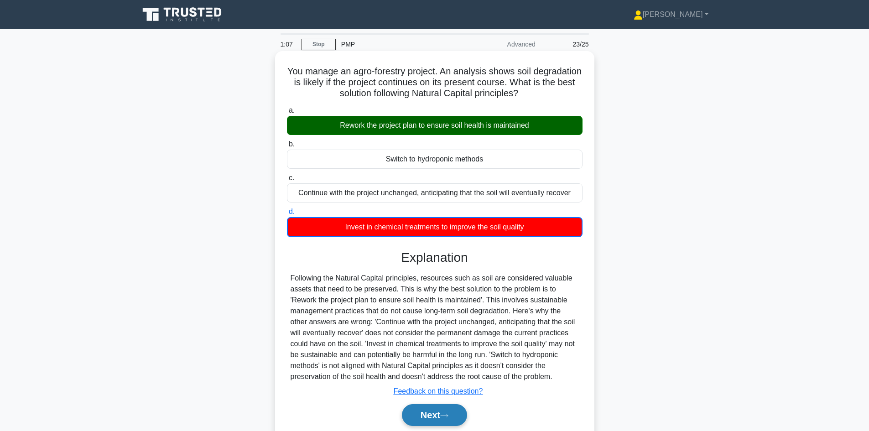
click at [435, 418] on button "Next" at bounding box center [434, 415] width 65 height 22
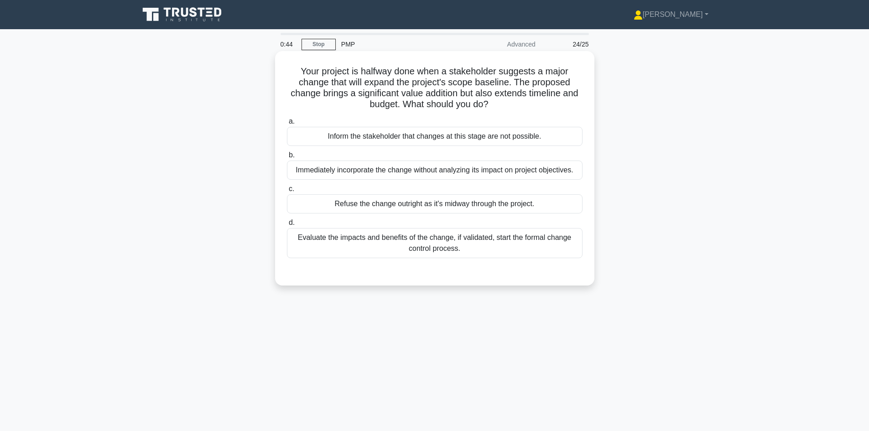
click at [448, 141] on div "Inform the stakeholder that changes at this stage are not possible." at bounding box center [435, 136] width 296 height 19
click at [287, 125] on input "a. Inform the stakeholder that changes at this stage are not possible." at bounding box center [287, 122] width 0 height 6
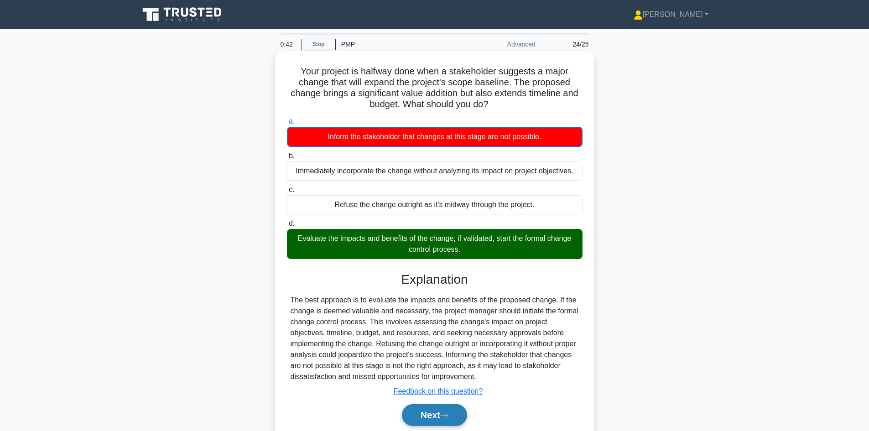
click at [421, 414] on button "Next" at bounding box center [434, 415] width 65 height 22
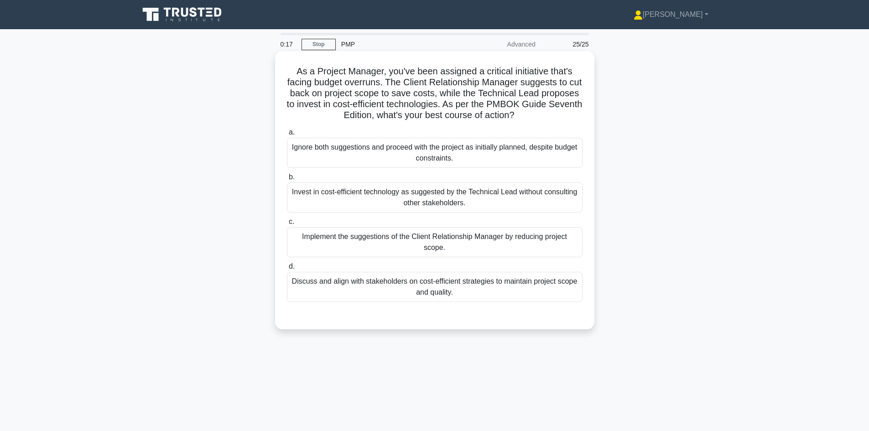
click at [463, 292] on div "Discuss and align with stakeholders on cost-efficient strategies to maintain pr…" at bounding box center [435, 287] width 296 height 30
click at [287, 270] on input "d. Discuss and align with stakeholders on cost-efficient strategies to maintain…" at bounding box center [287, 267] width 0 height 6
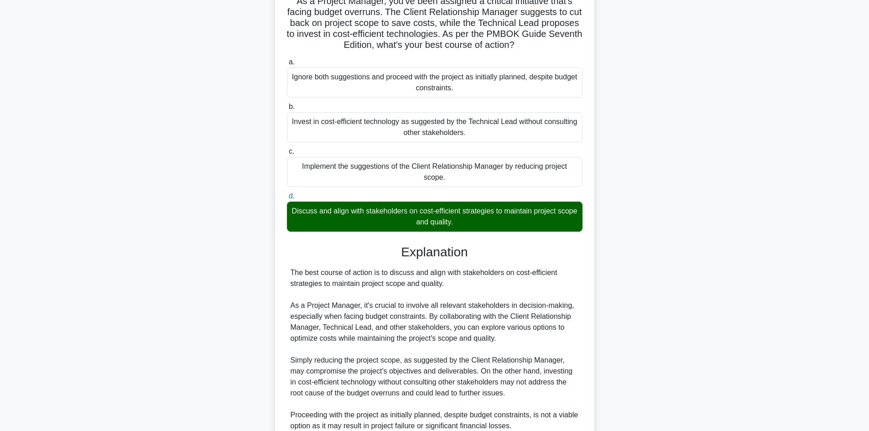
scroll to position [182, 0]
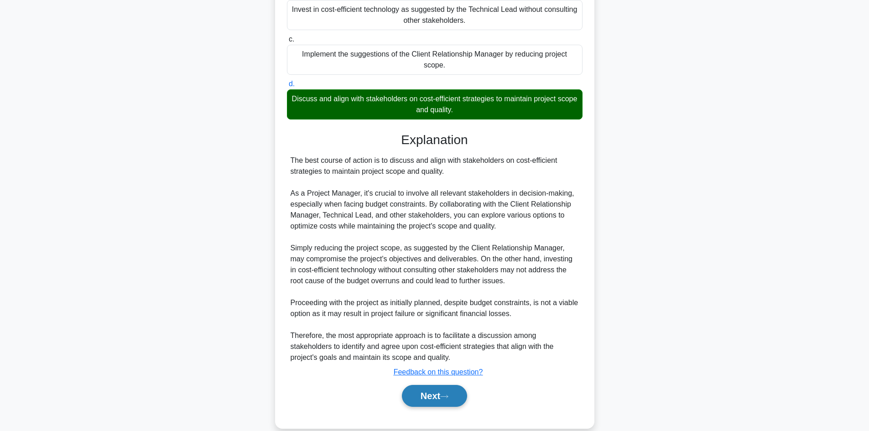
click at [448, 398] on icon at bounding box center [444, 396] width 8 height 5
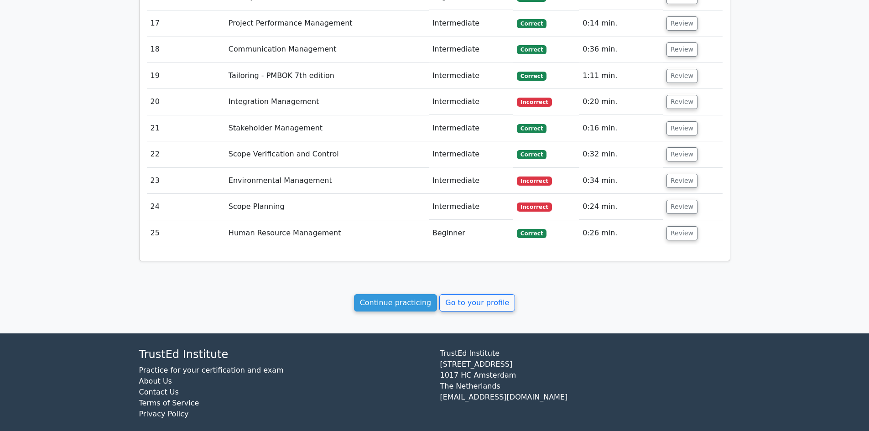
scroll to position [1664, 0]
